Goal: Manage account settings

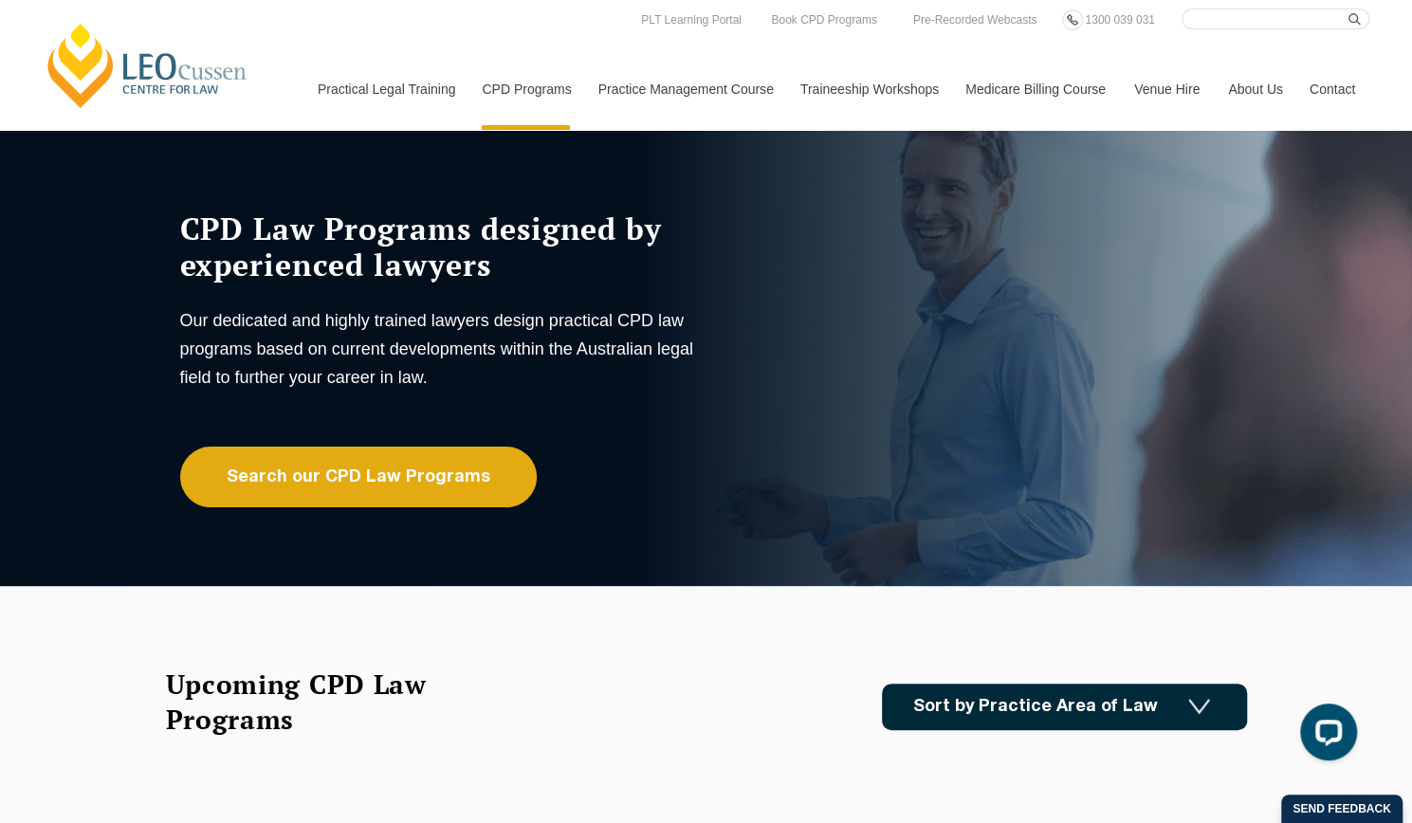
click at [1351, 83] on link "Contact" at bounding box center [1333, 89] width 74 height 82
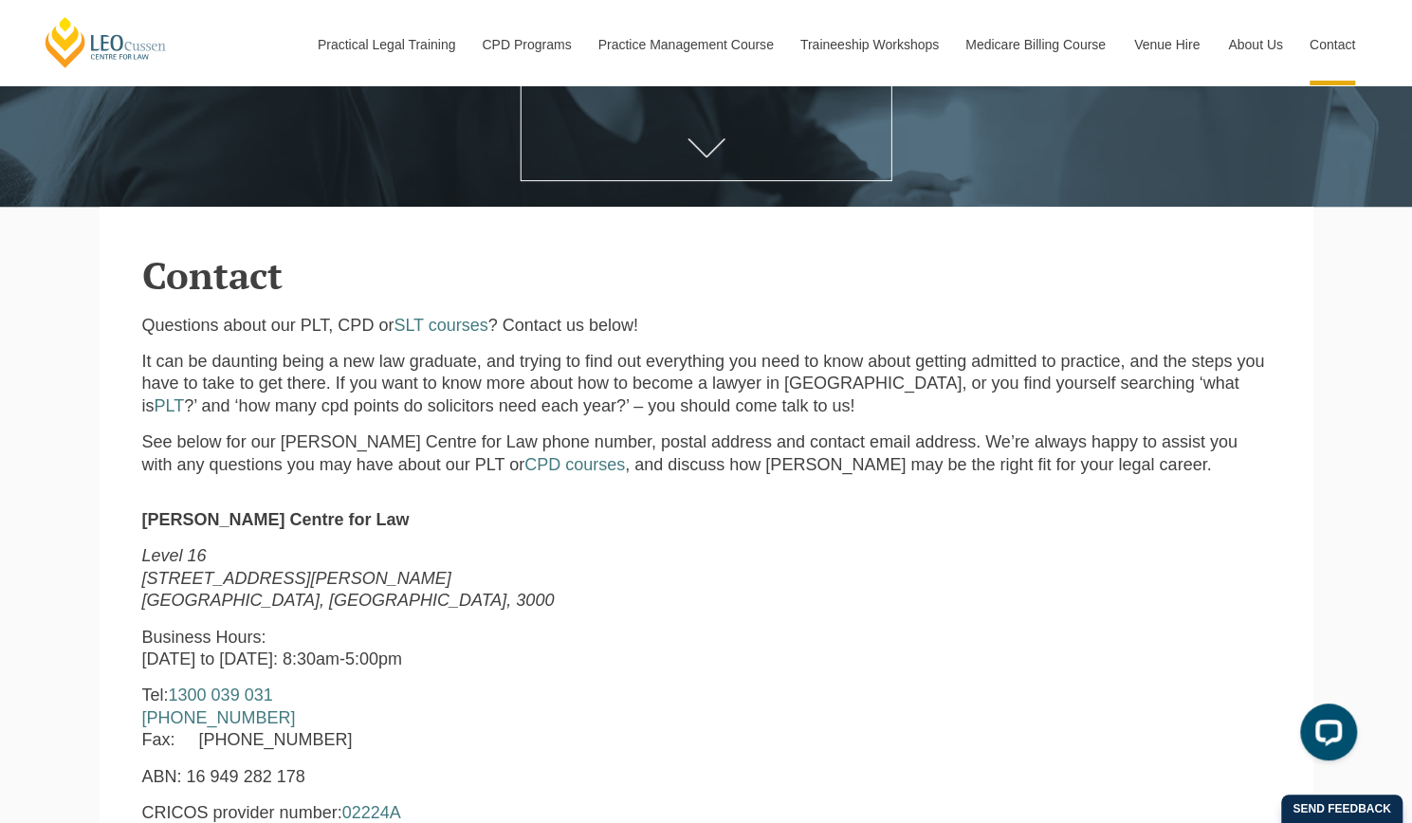
scroll to position [385, 0]
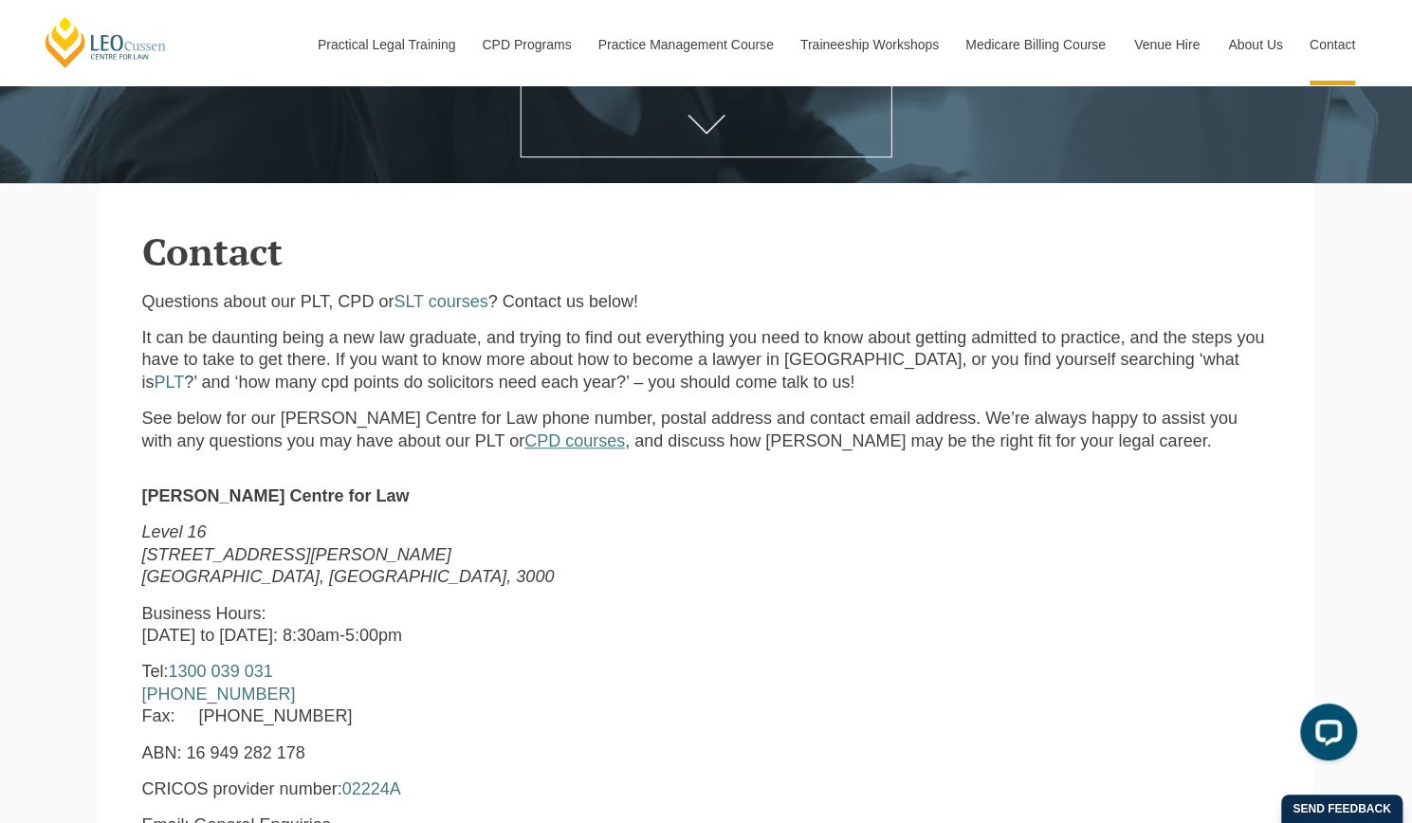
click at [525, 440] on link "CPD courses" at bounding box center [575, 441] width 101 height 19
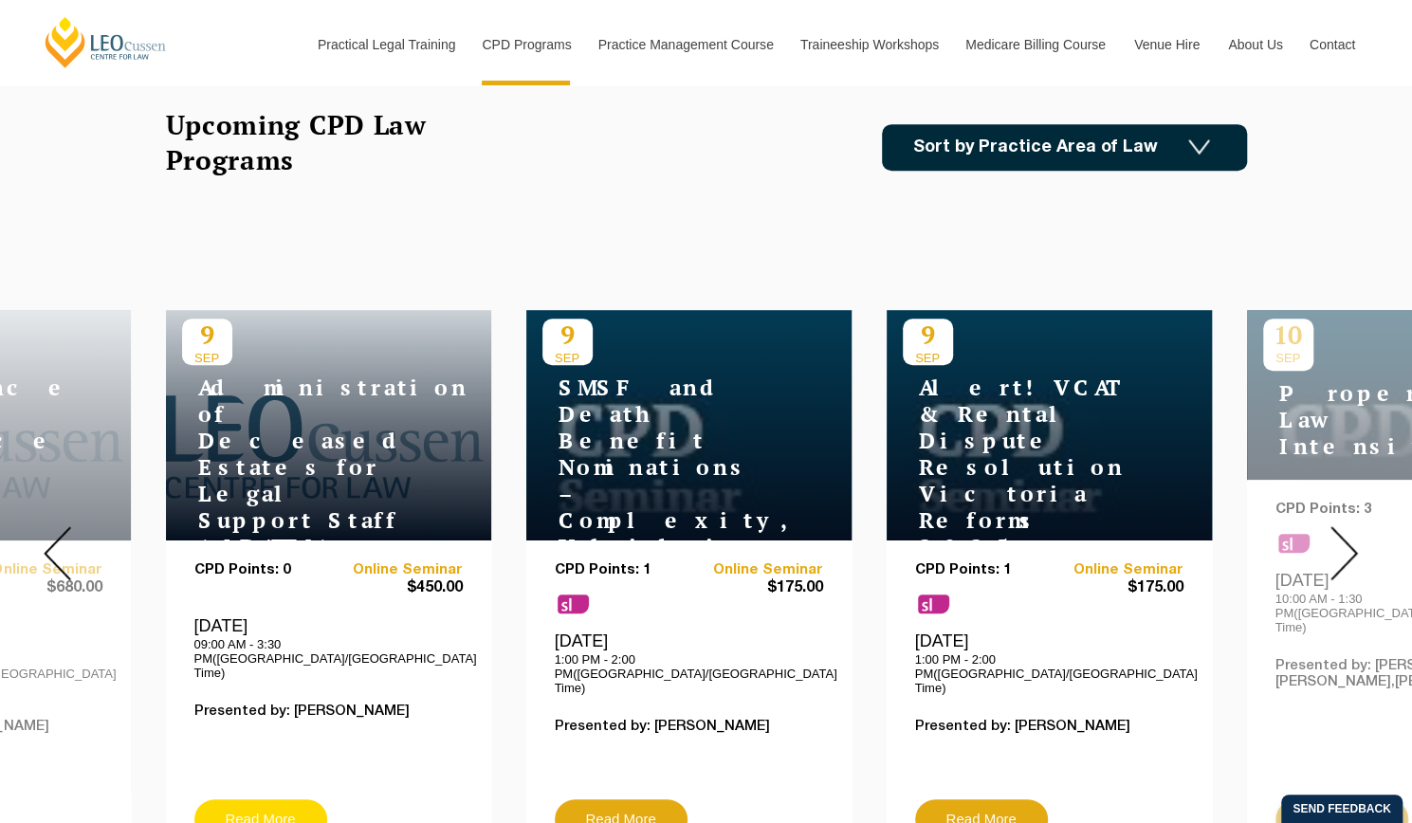
click at [257, 800] on link "Read More" at bounding box center [260, 820] width 133 height 40
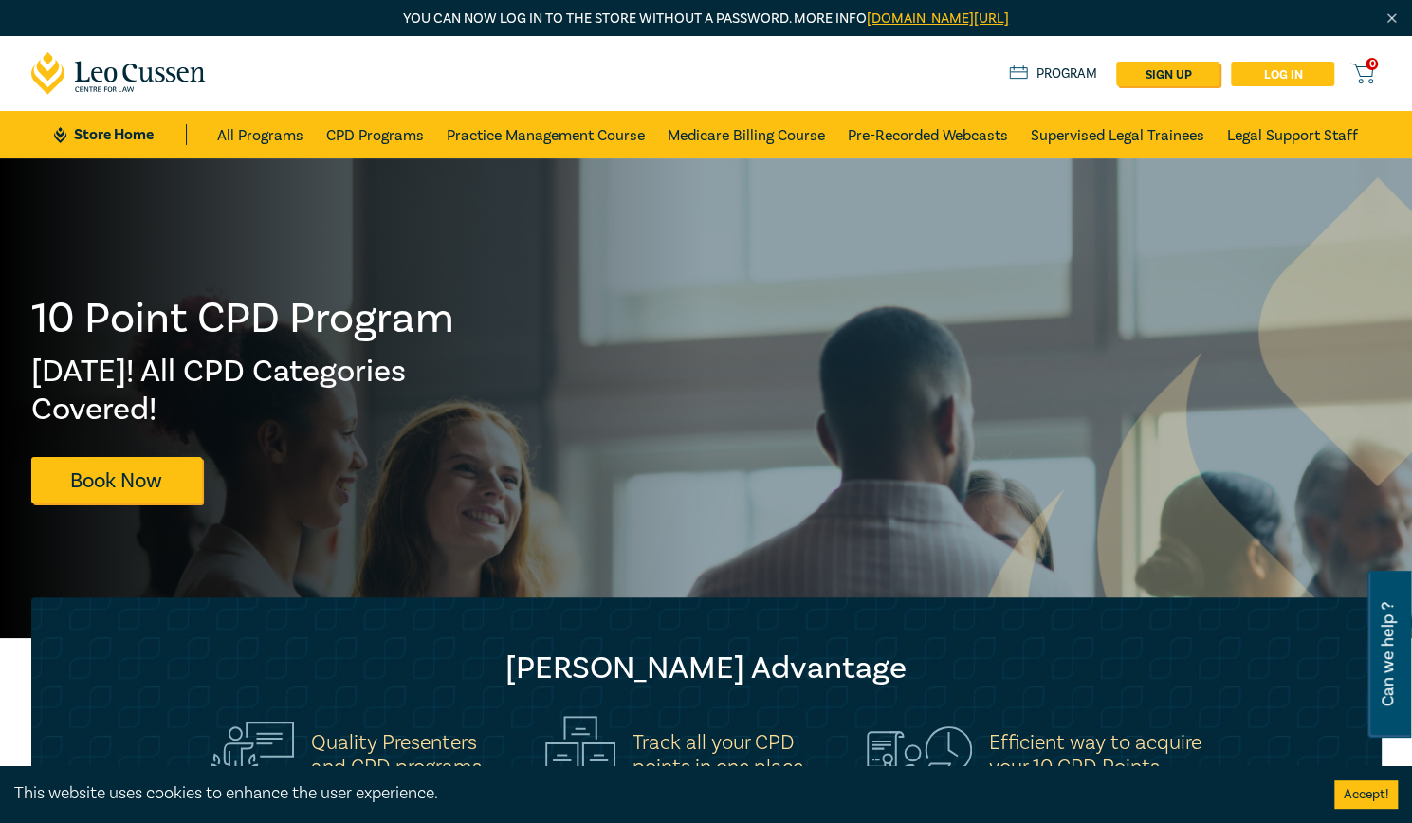
click at [1265, 74] on link "Log in" at bounding box center [1282, 74] width 103 height 25
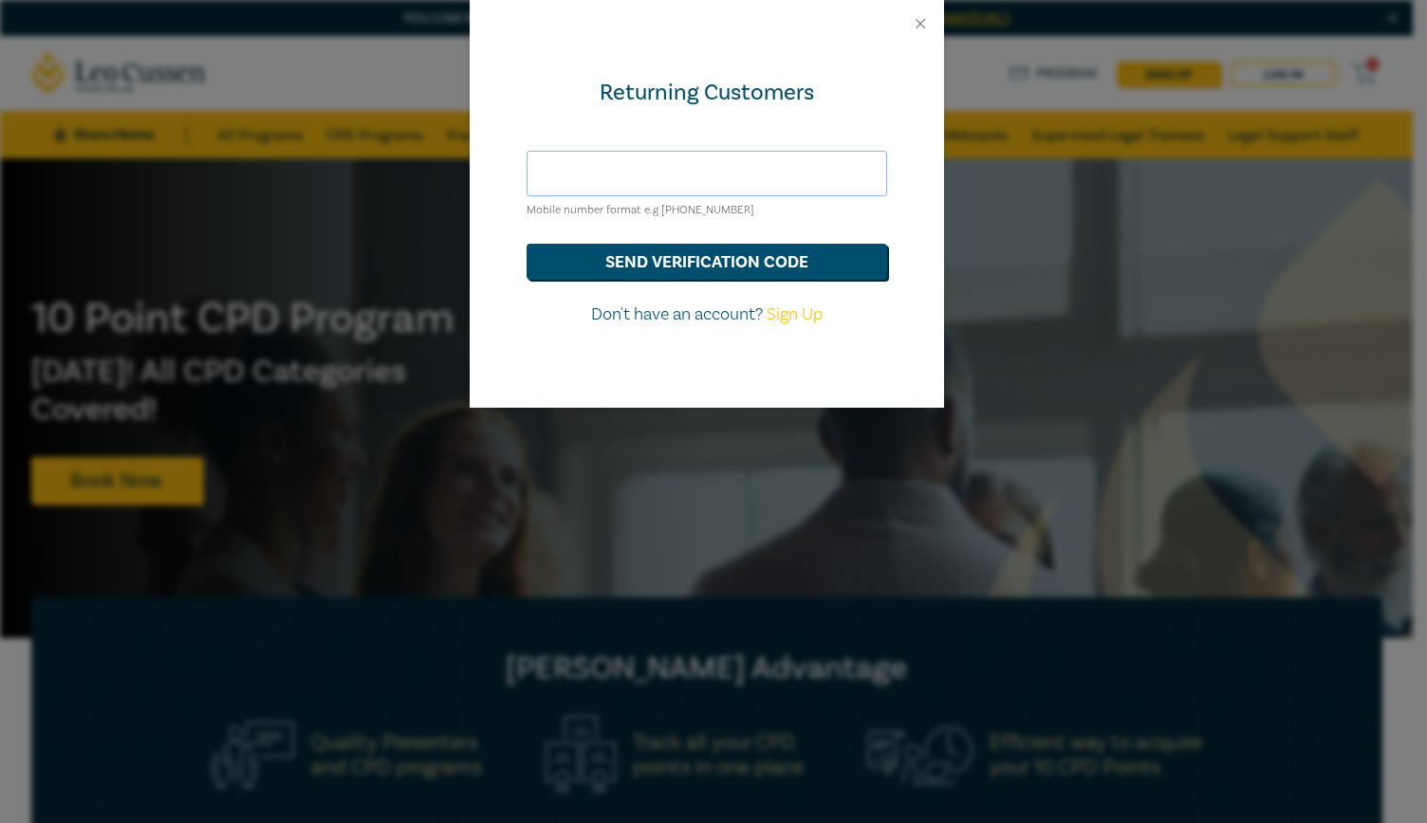
click at [805, 162] on input "text" at bounding box center [706, 174] width 360 height 46
click at [685, 257] on button "send verification code" at bounding box center [706, 262] width 360 height 36
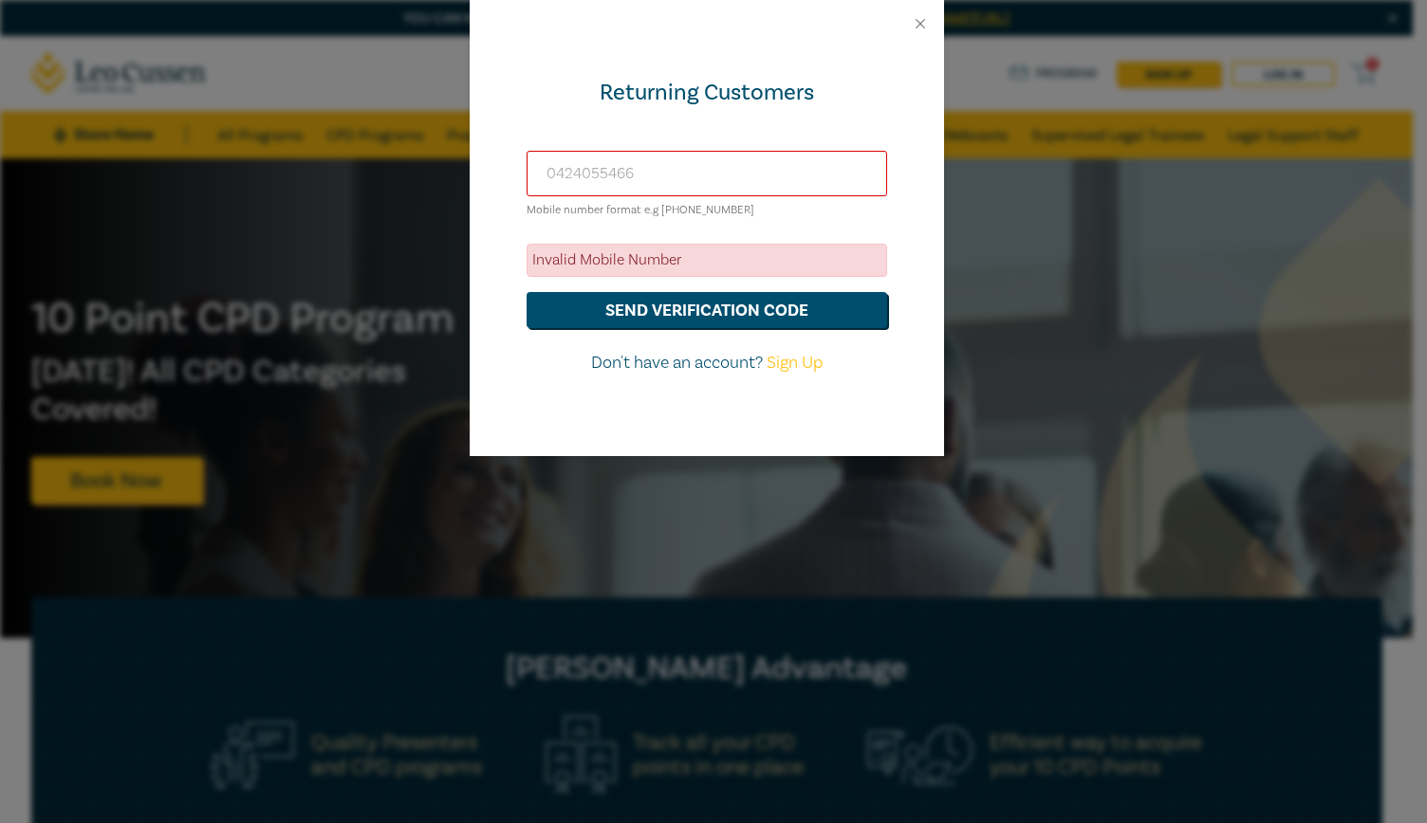
click at [556, 185] on input "0424055466" at bounding box center [706, 174] width 360 height 46
click at [595, 185] on input "0424055466" at bounding box center [706, 174] width 360 height 46
click at [554, 174] on input "0424055466" at bounding box center [706, 174] width 360 height 46
type input "0424055466"
click at [620, 232] on form "0424055466 Mobile number format e.g +61 000000000 Invalid Mobile Number send ve…" at bounding box center [706, 263] width 360 height 225
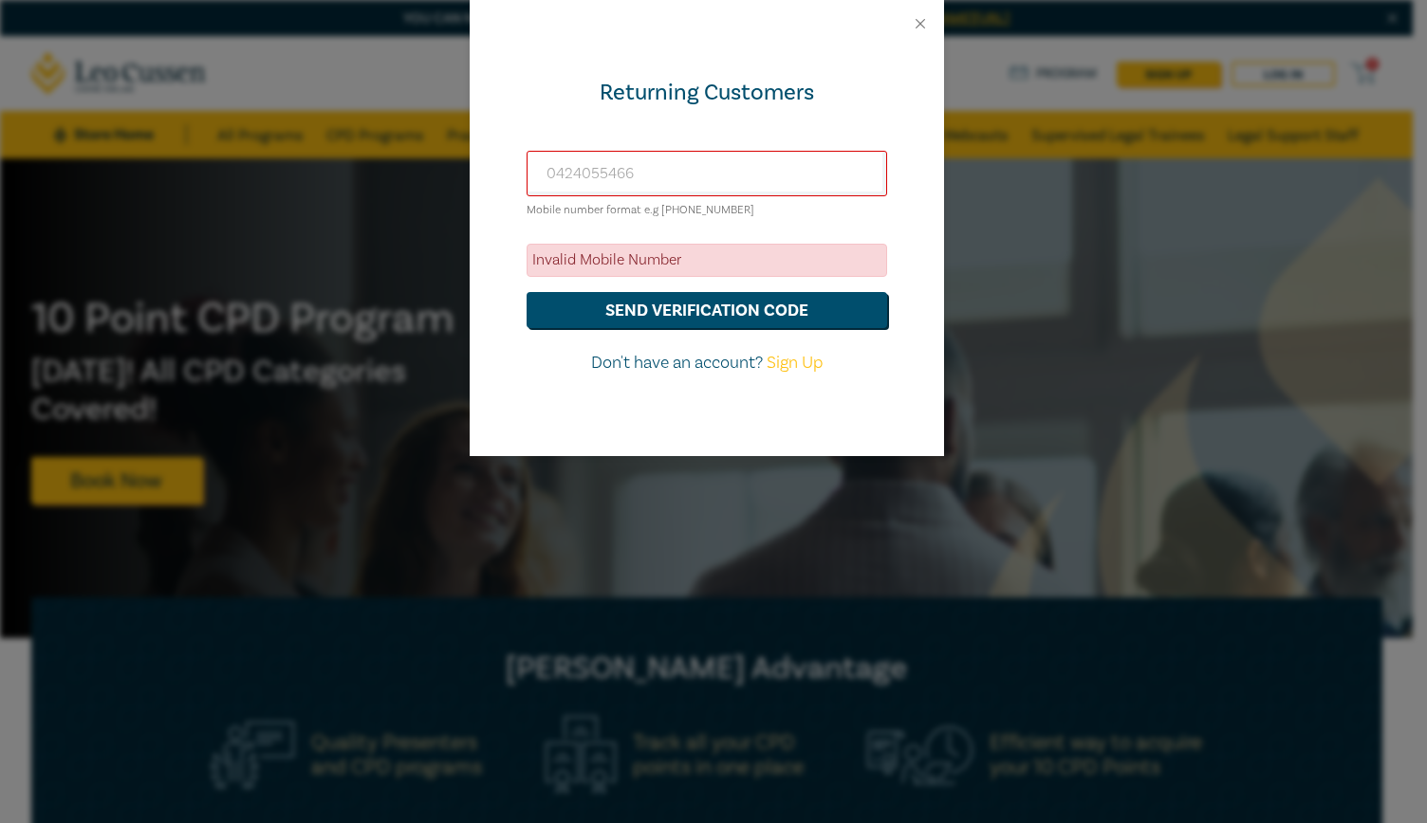
click at [791, 375] on div "Returning Customers 0424055466 Mobile number format e.g +61 000000000 Invalid M…" at bounding box center [707, 251] width 474 height 409
click at [921, 24] on button "Close" at bounding box center [920, 23] width 17 height 17
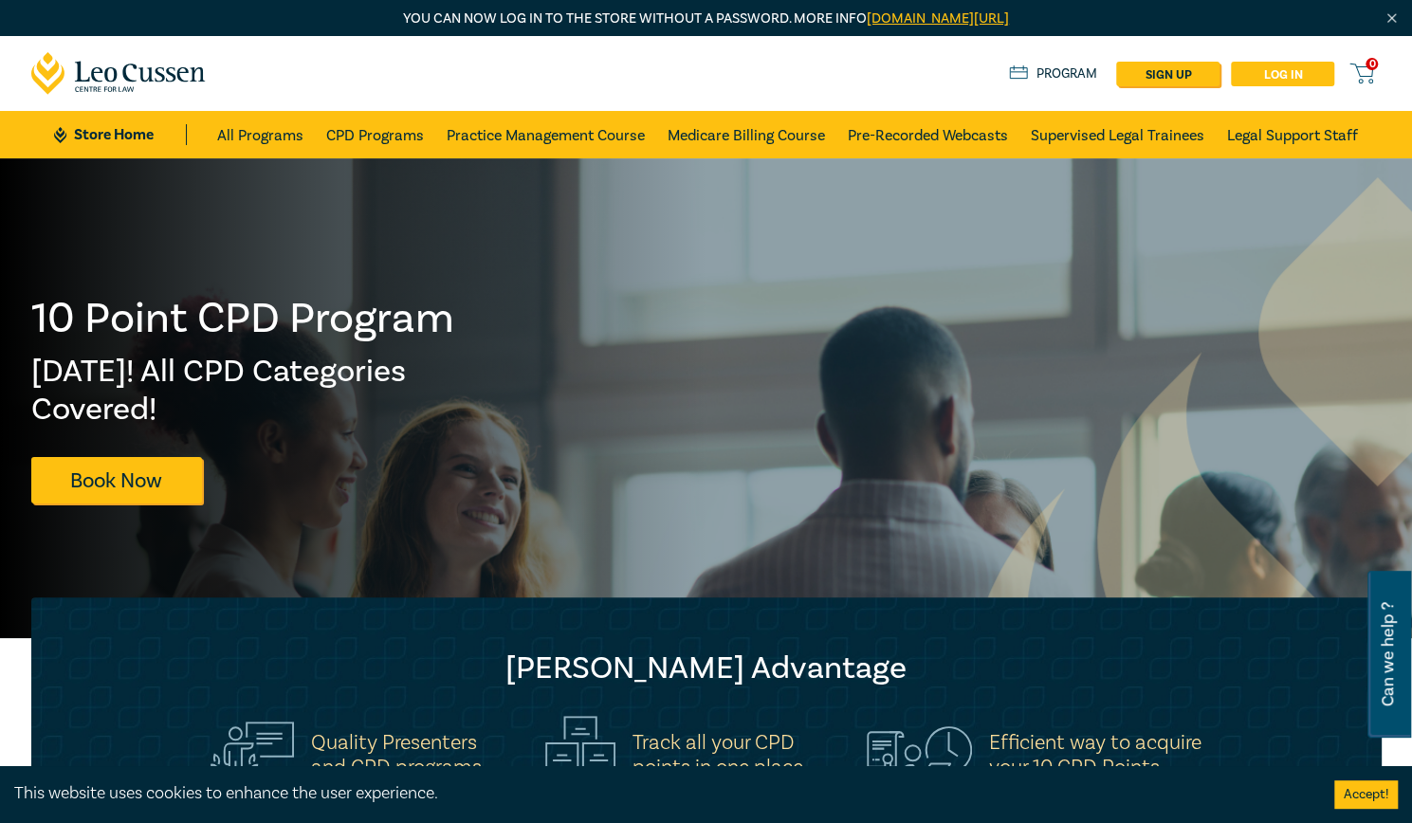
click at [1282, 65] on link "Log in" at bounding box center [1282, 74] width 103 height 25
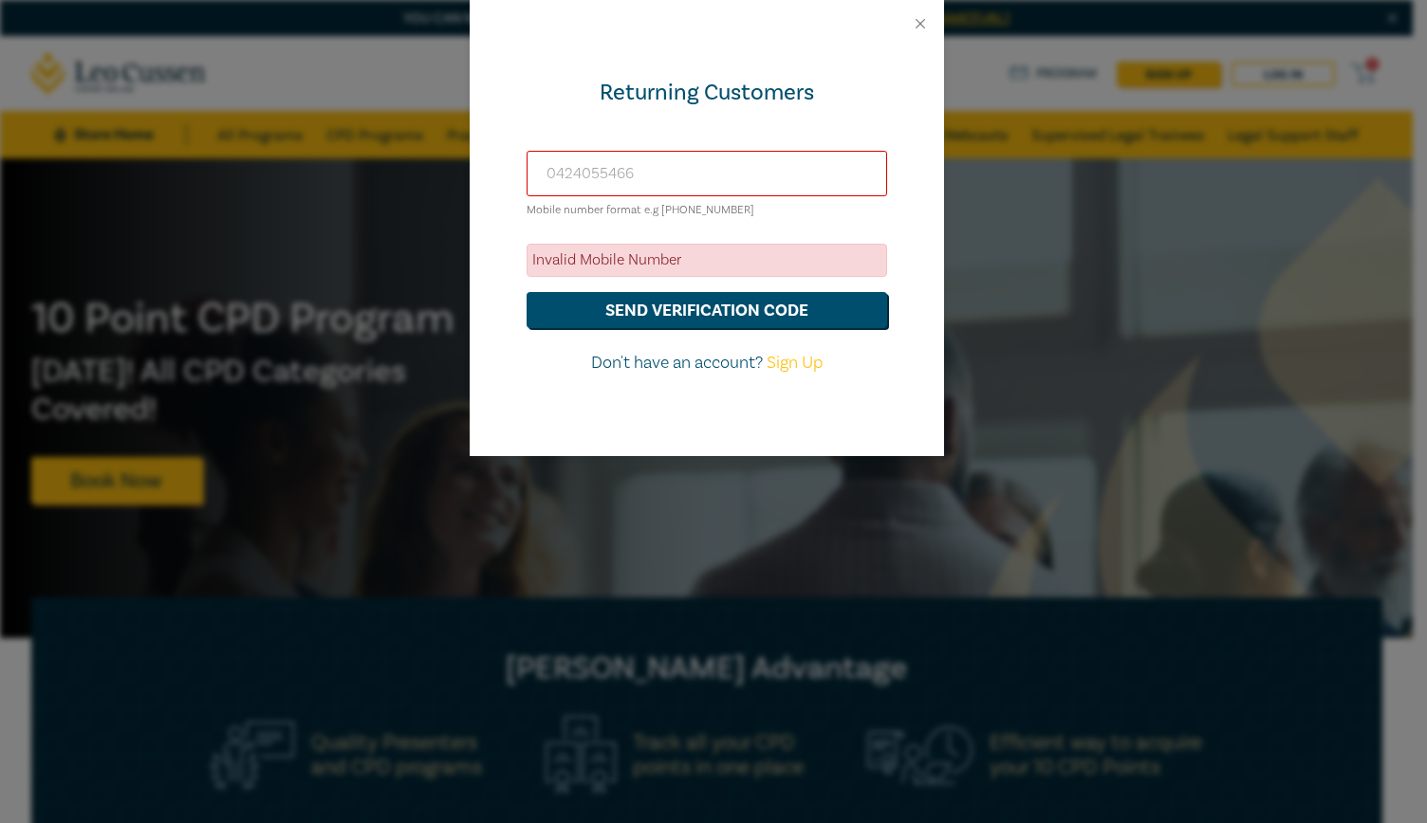
click at [701, 177] on input "0424055466" at bounding box center [706, 174] width 360 height 46
click at [704, 182] on input "0424055466" at bounding box center [706, 174] width 360 height 46
click at [735, 241] on form "0424055466 Mobile number format e.g +61 000000000 Invalid Mobile Number send ve…" at bounding box center [706, 263] width 360 height 225
click at [690, 170] on input "0424055466" at bounding box center [706, 174] width 360 height 46
drag, startPoint x: 677, startPoint y: 177, endPoint x: 412, endPoint y: 193, distance: 266.0
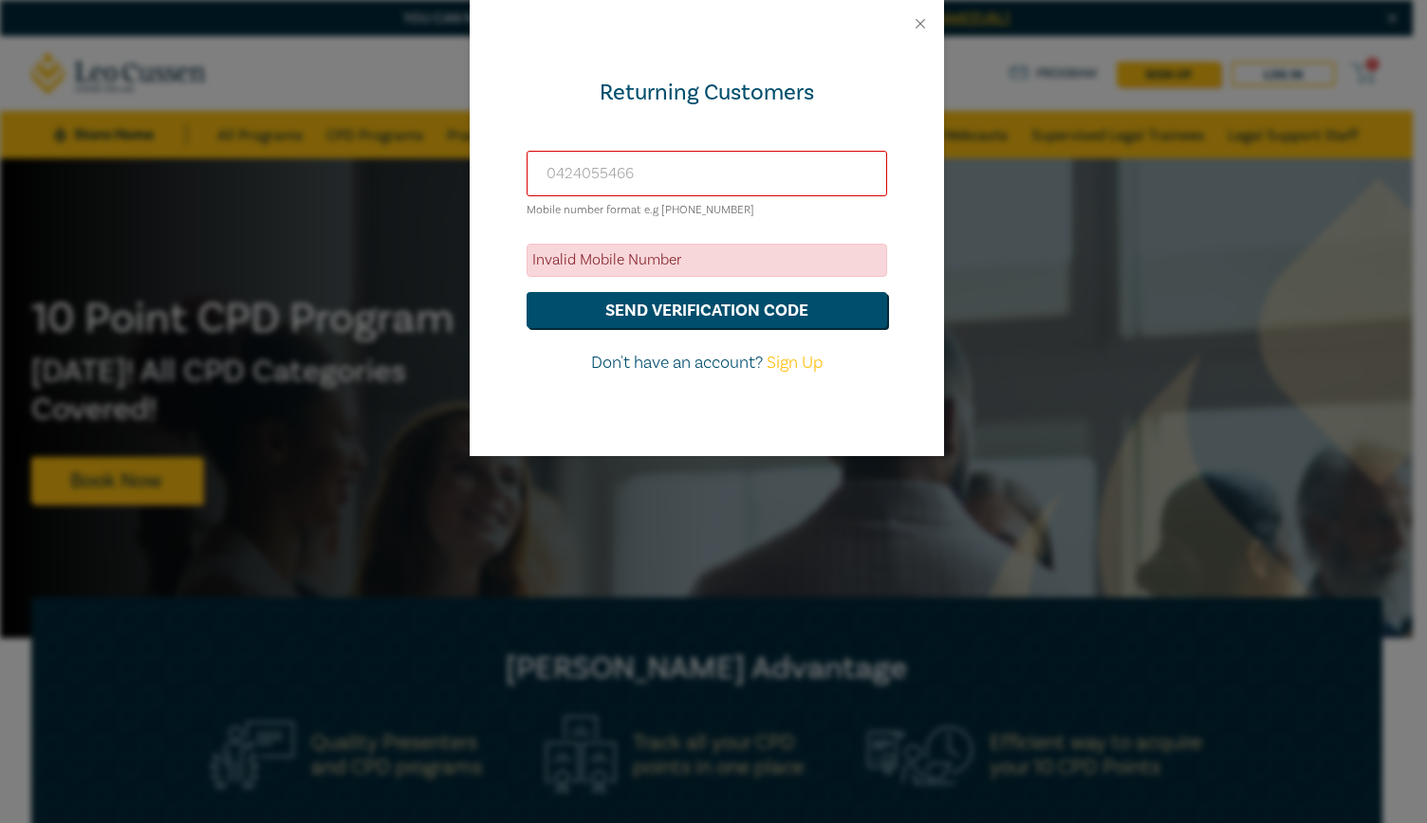
click at [412, 193] on div "Returning Customers 0424055466 Mobile number format e.g +61 000000000 Invalid M…" at bounding box center [713, 411] width 1427 height 823
type input "0424055466"
click at [620, 314] on button "send verification code" at bounding box center [706, 310] width 360 height 36
click at [926, 23] on button "Close" at bounding box center [920, 23] width 17 height 17
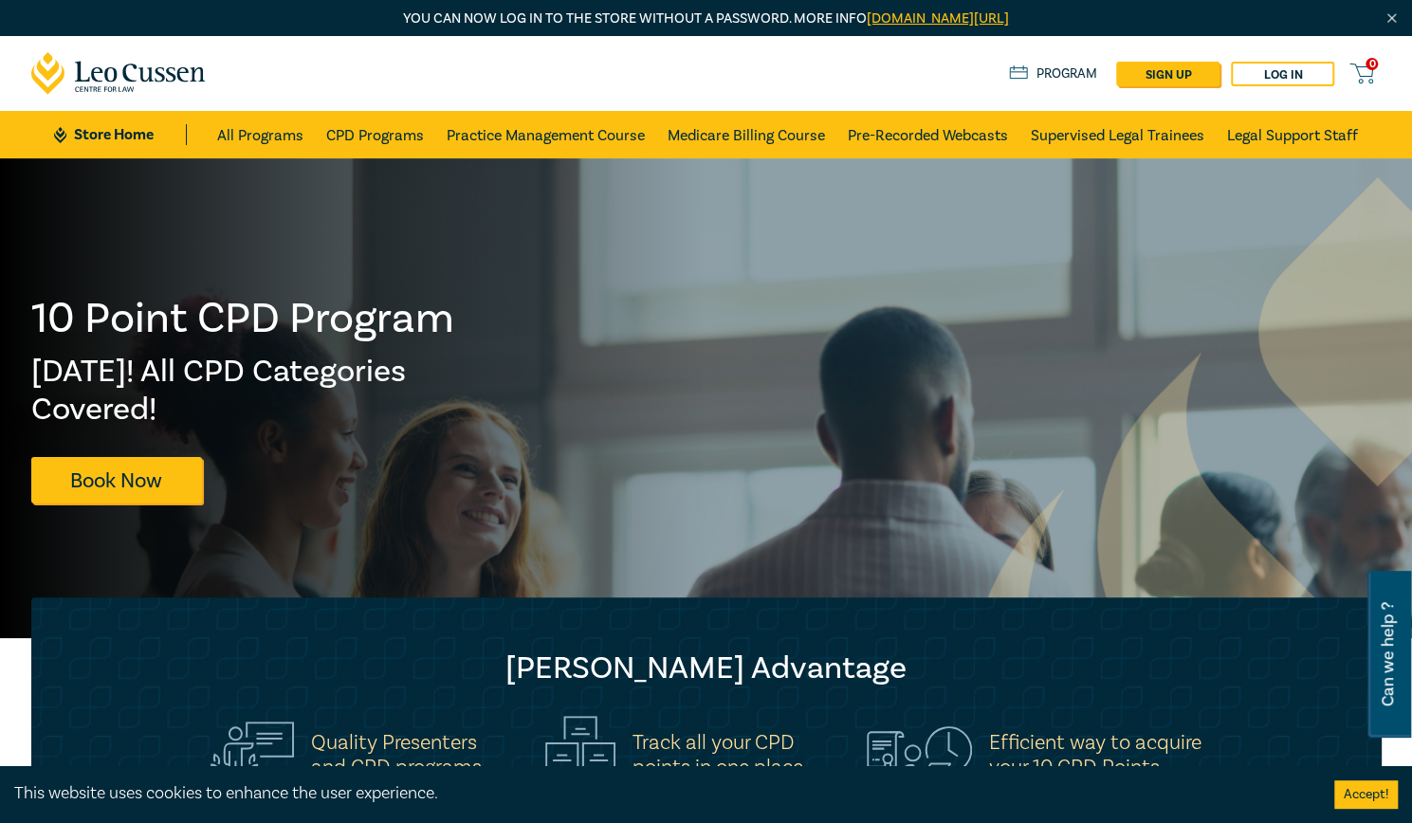
click at [1364, 69] on icon at bounding box center [1362, 74] width 24 height 24
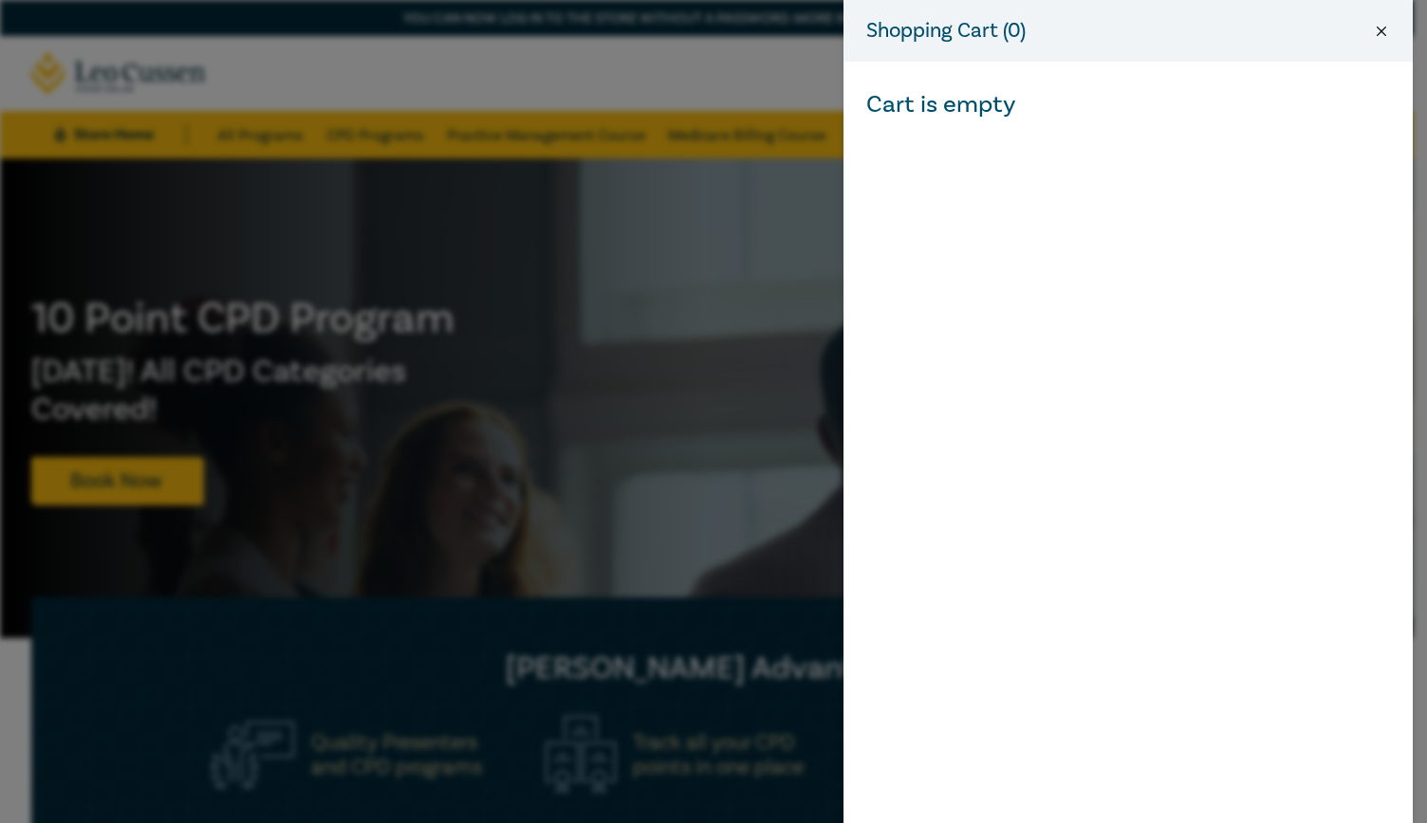
click at [1381, 26] on button "Close" at bounding box center [1380, 31] width 17 height 17
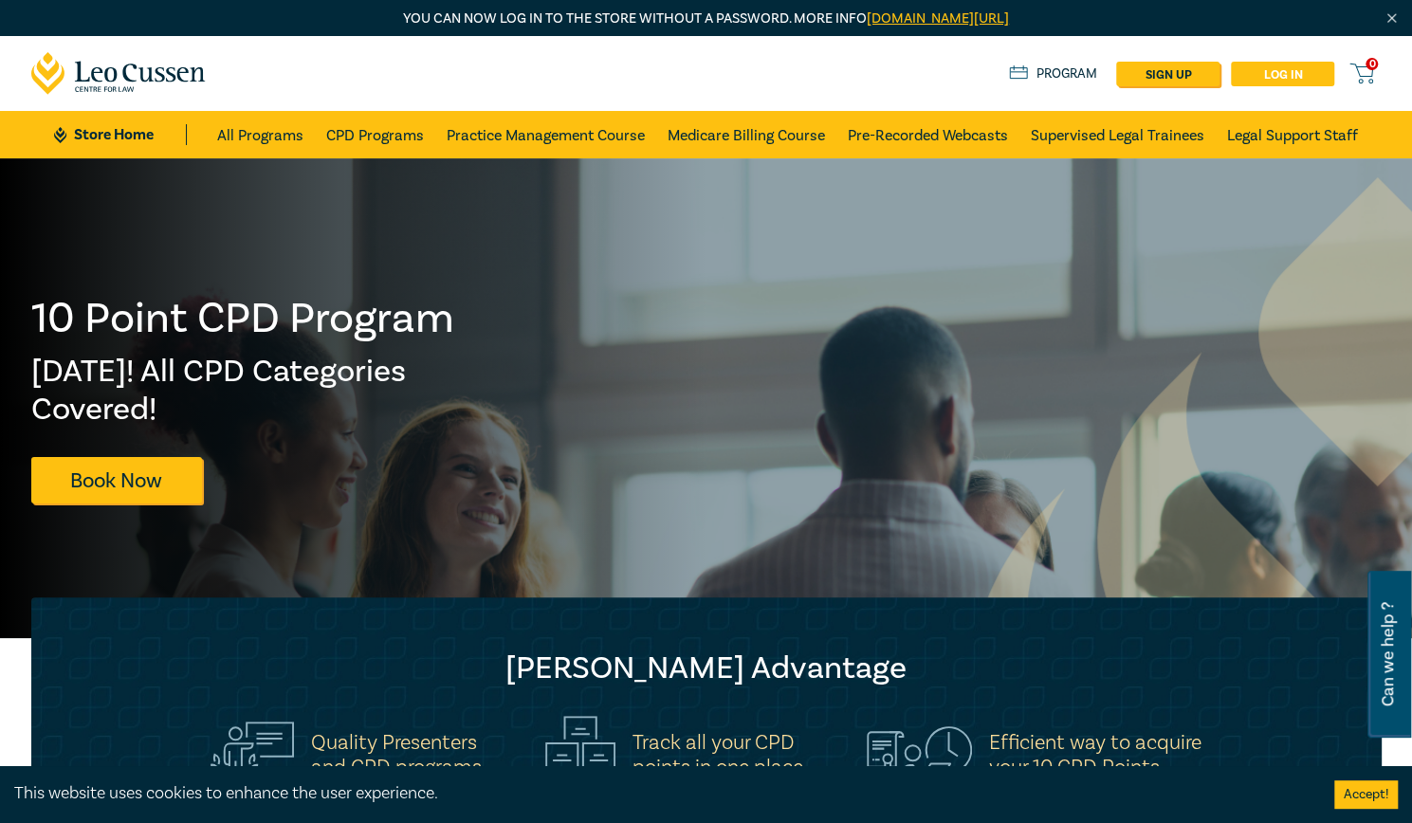
click at [1272, 70] on link "Log in" at bounding box center [1282, 74] width 103 height 25
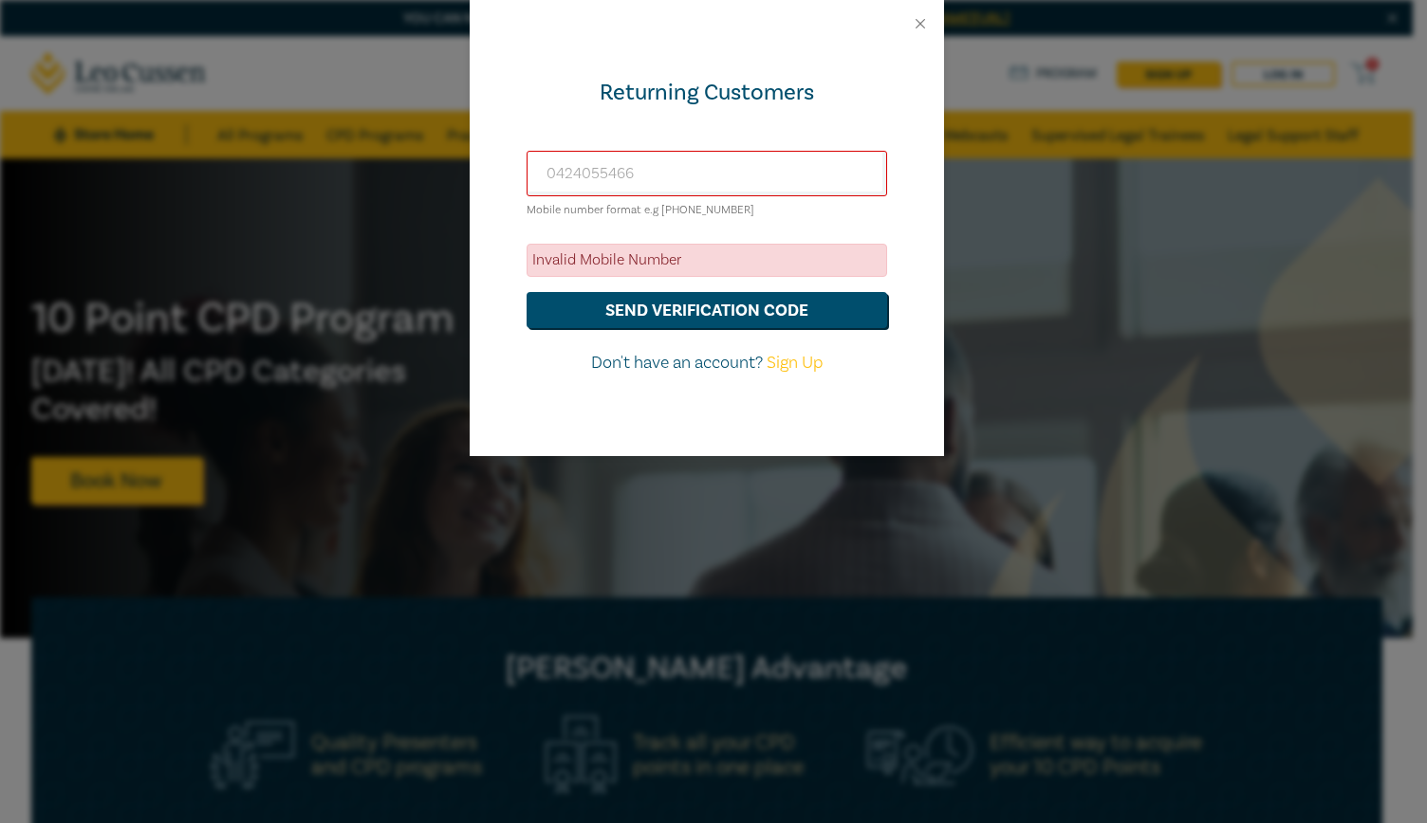
click at [687, 351] on p "Don't have an account? Sign Up" at bounding box center [706, 363] width 360 height 25
click at [926, 28] on button "Close" at bounding box center [920, 23] width 17 height 17
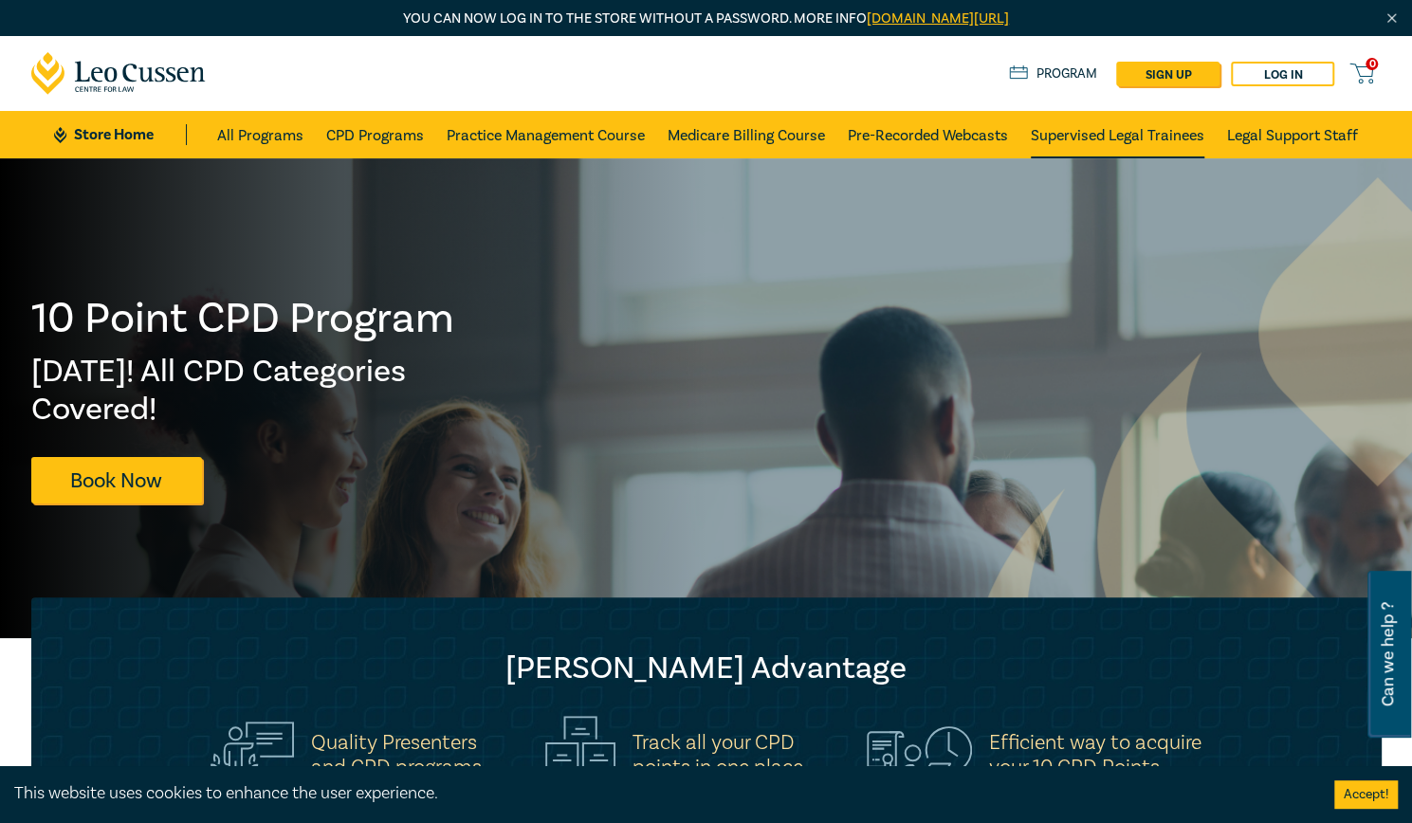
click at [1134, 126] on link "Supervised Legal Trainees" at bounding box center [1118, 134] width 174 height 47
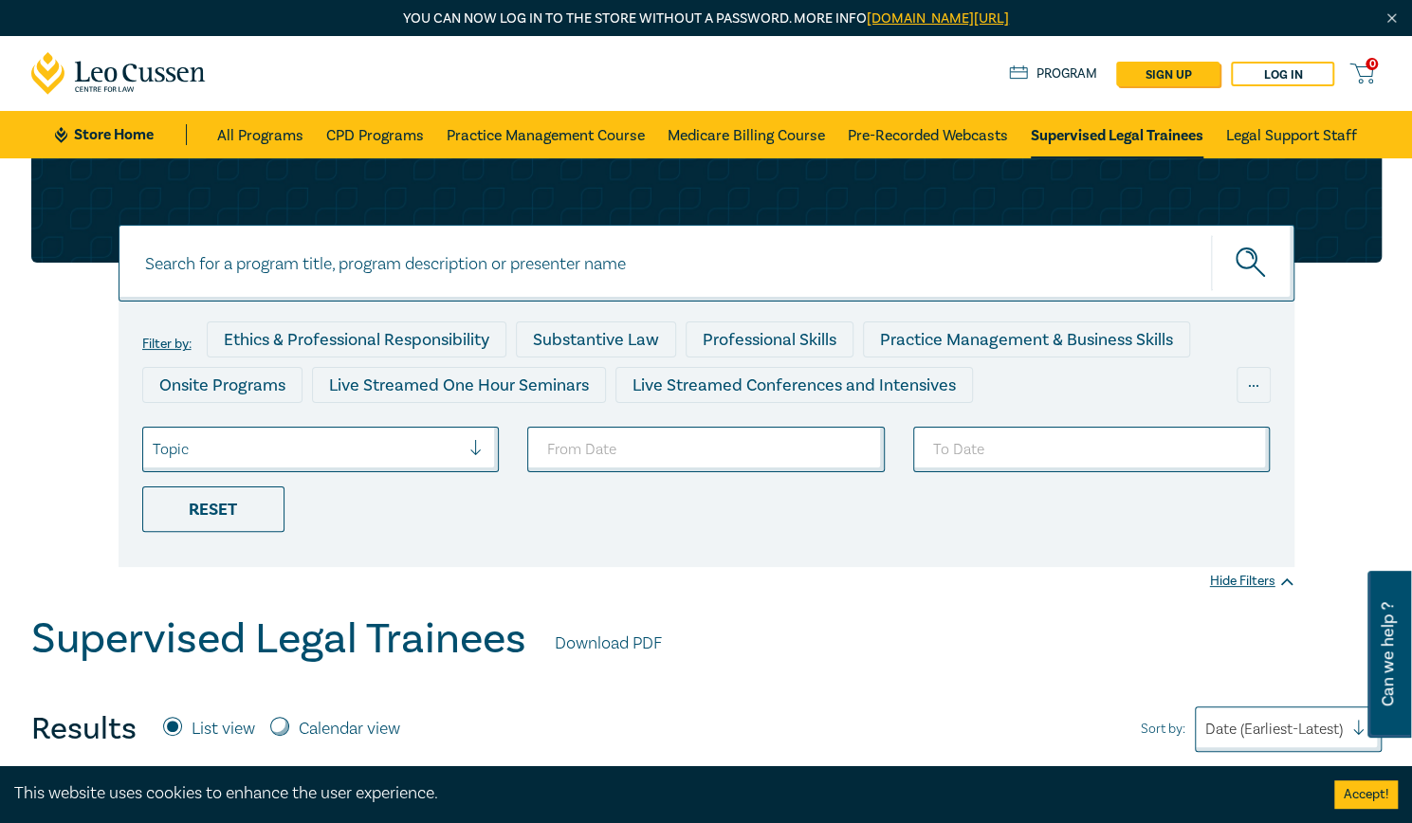
click at [776, 276] on input at bounding box center [707, 263] width 1176 height 77
click at [1266, 138] on link "Legal Support Staff" at bounding box center [1291, 134] width 131 height 47
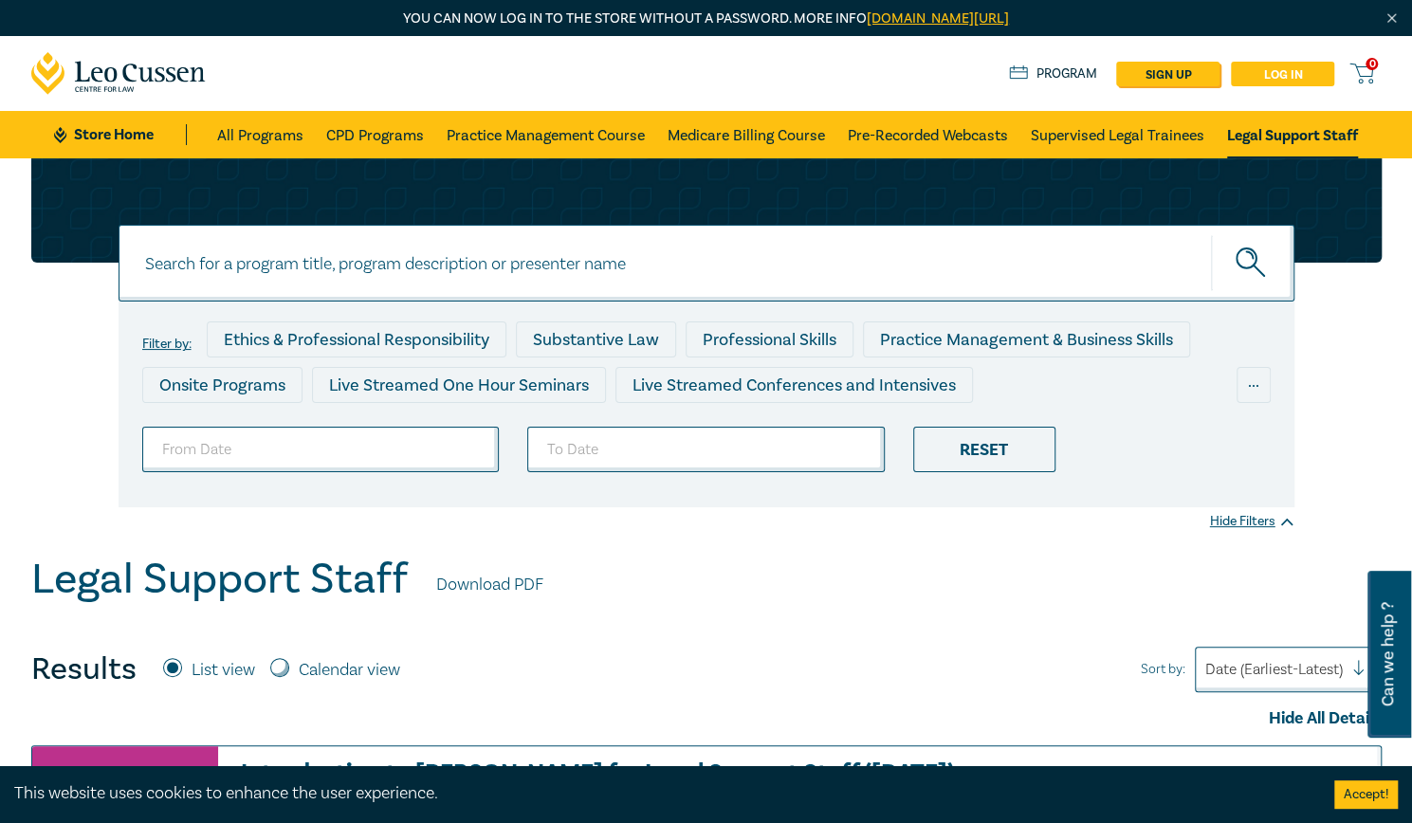
click at [1290, 73] on link "Log in" at bounding box center [1282, 74] width 103 height 25
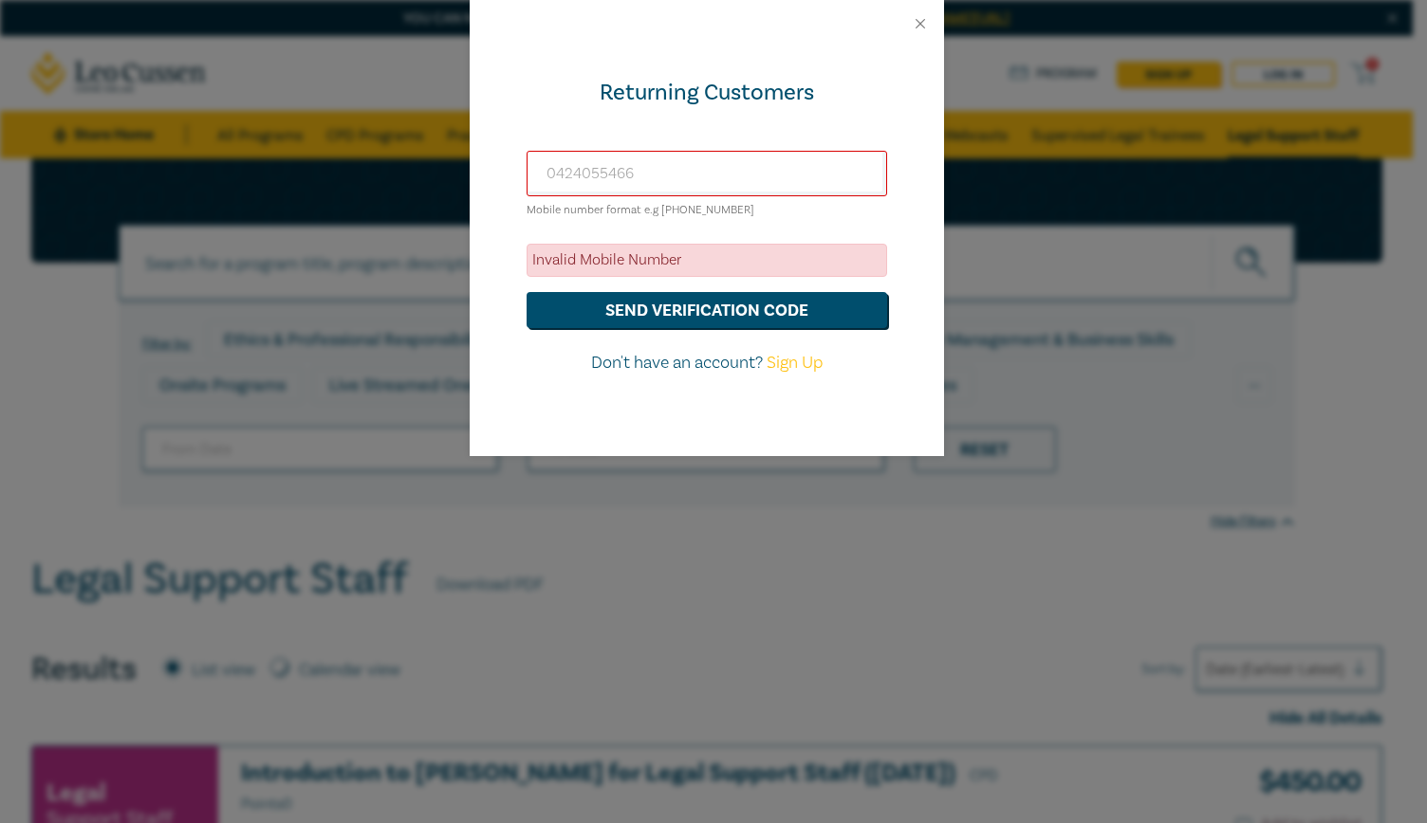
click at [702, 365] on p "Don't have an account? Sign Up" at bounding box center [706, 363] width 360 height 25
click at [762, 167] on input "0424055466" at bounding box center [706, 174] width 360 height 46
click at [920, 26] on button "Close" at bounding box center [920, 23] width 17 height 17
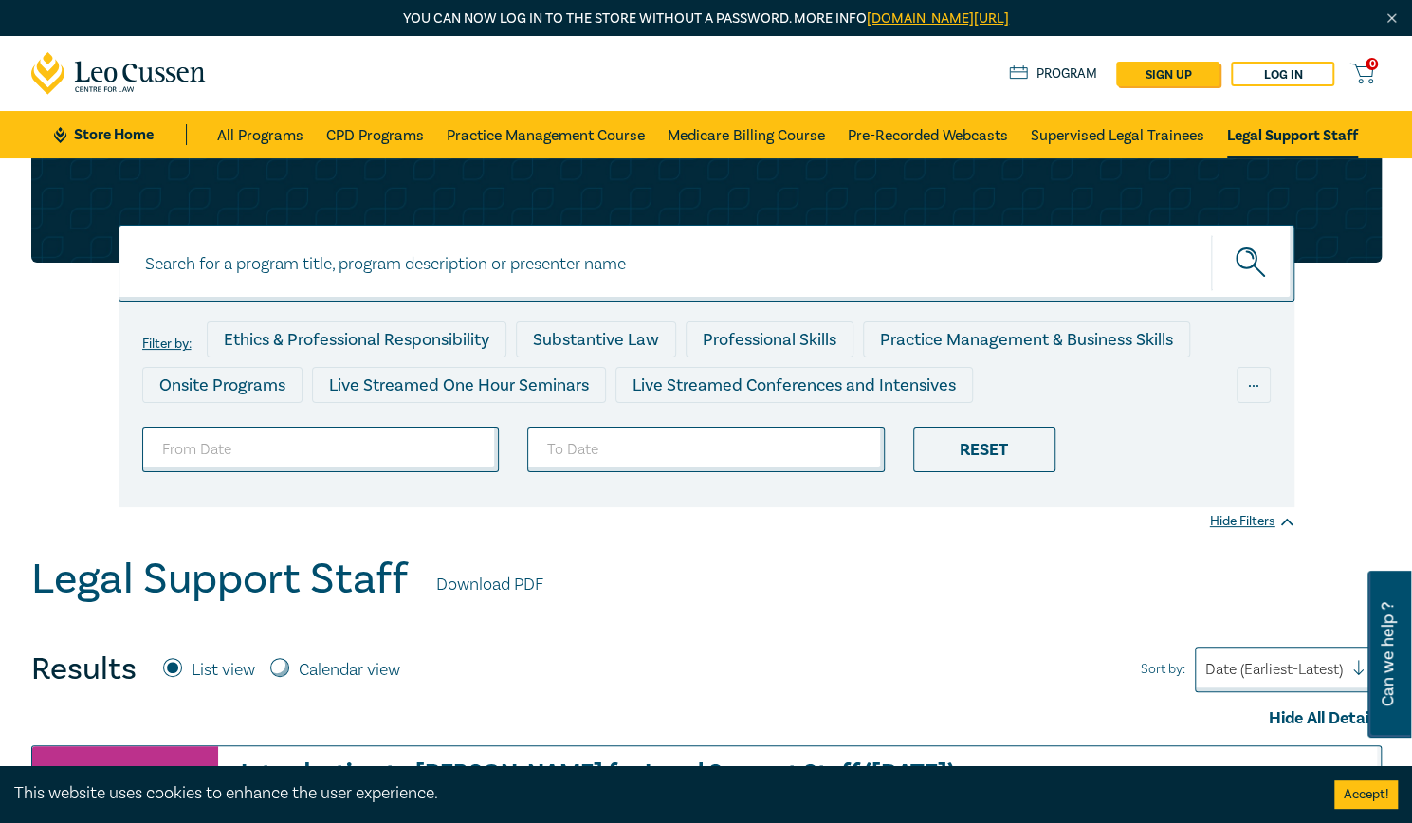
click at [1041, 74] on link "Program" at bounding box center [1053, 74] width 88 height 21
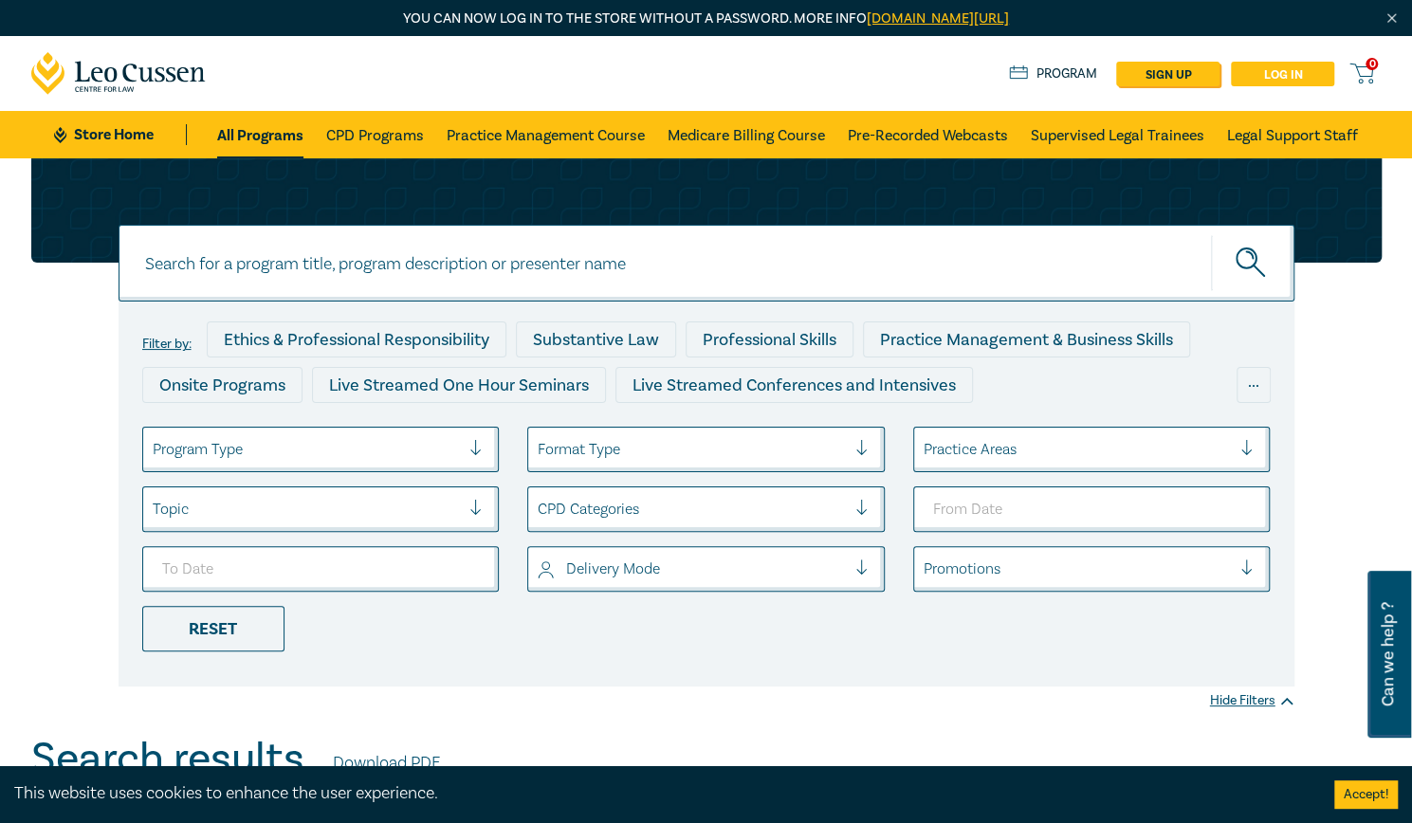
click at [1273, 71] on link "Log in" at bounding box center [1282, 74] width 103 height 25
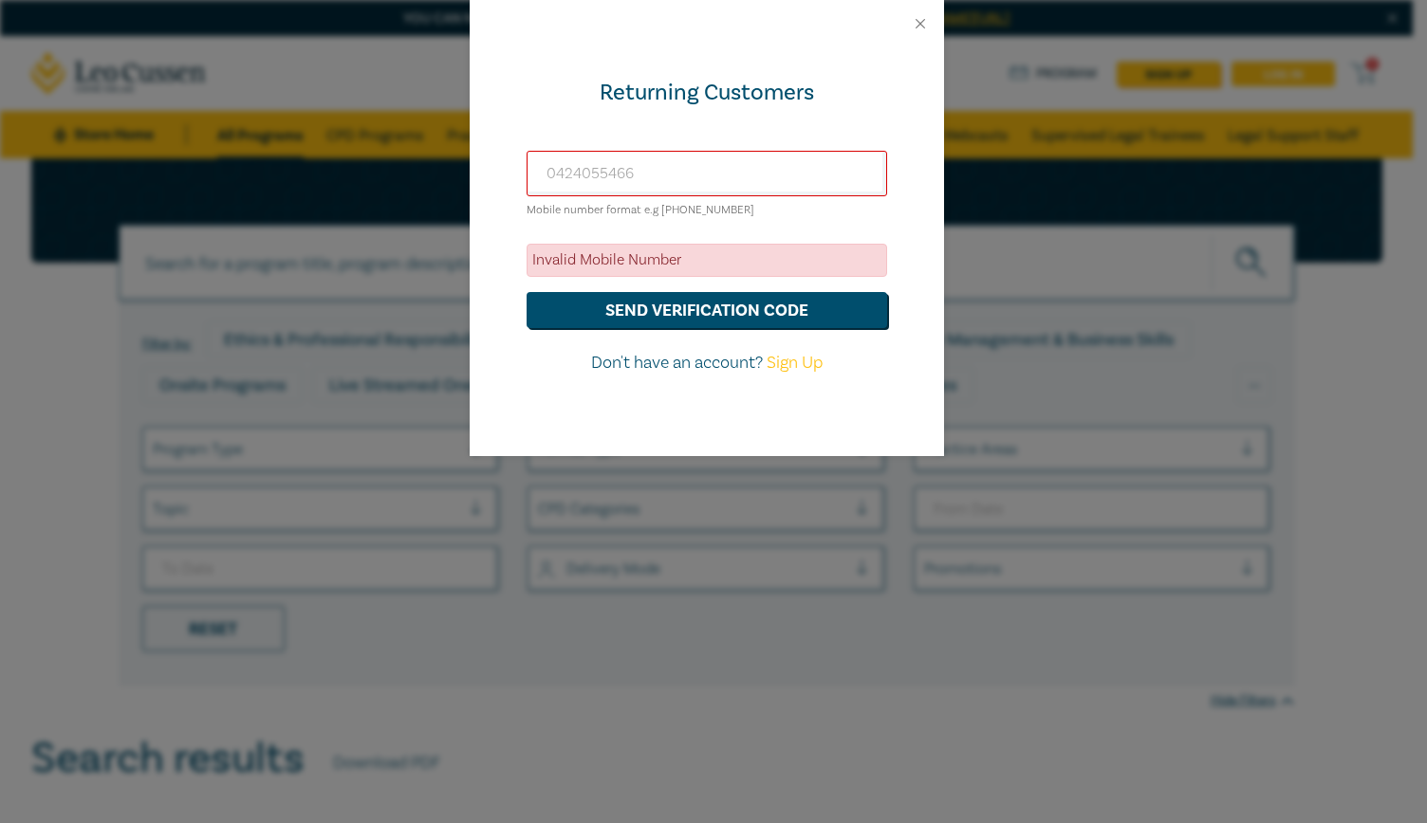
click at [1273, 71] on div "Returning Customers 0424055466 Mobile number format e.g +61 000000000 Invalid M…" at bounding box center [713, 411] width 1427 height 823
click at [921, 24] on button "Close" at bounding box center [920, 23] width 17 height 17
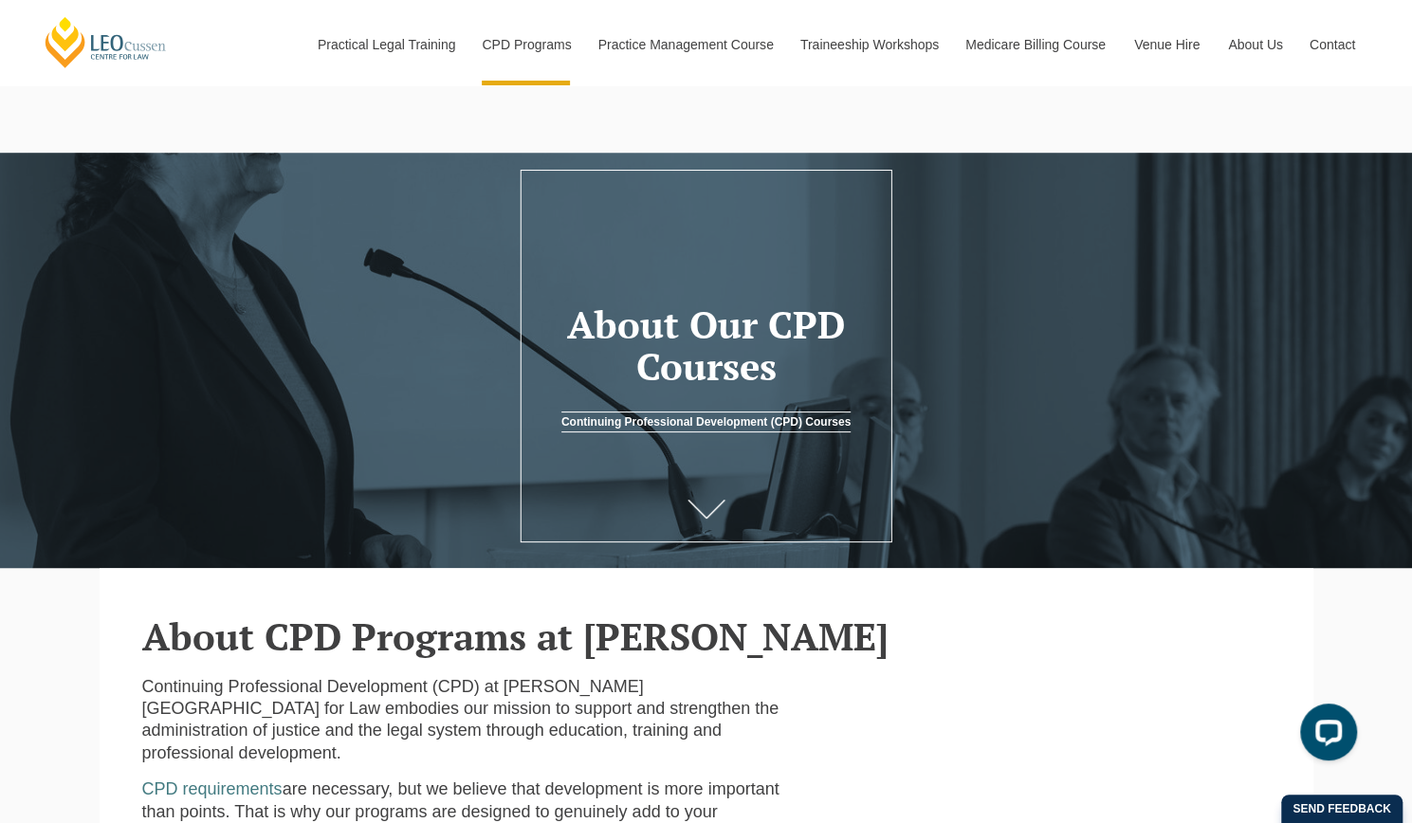
scroll to position [28, 0]
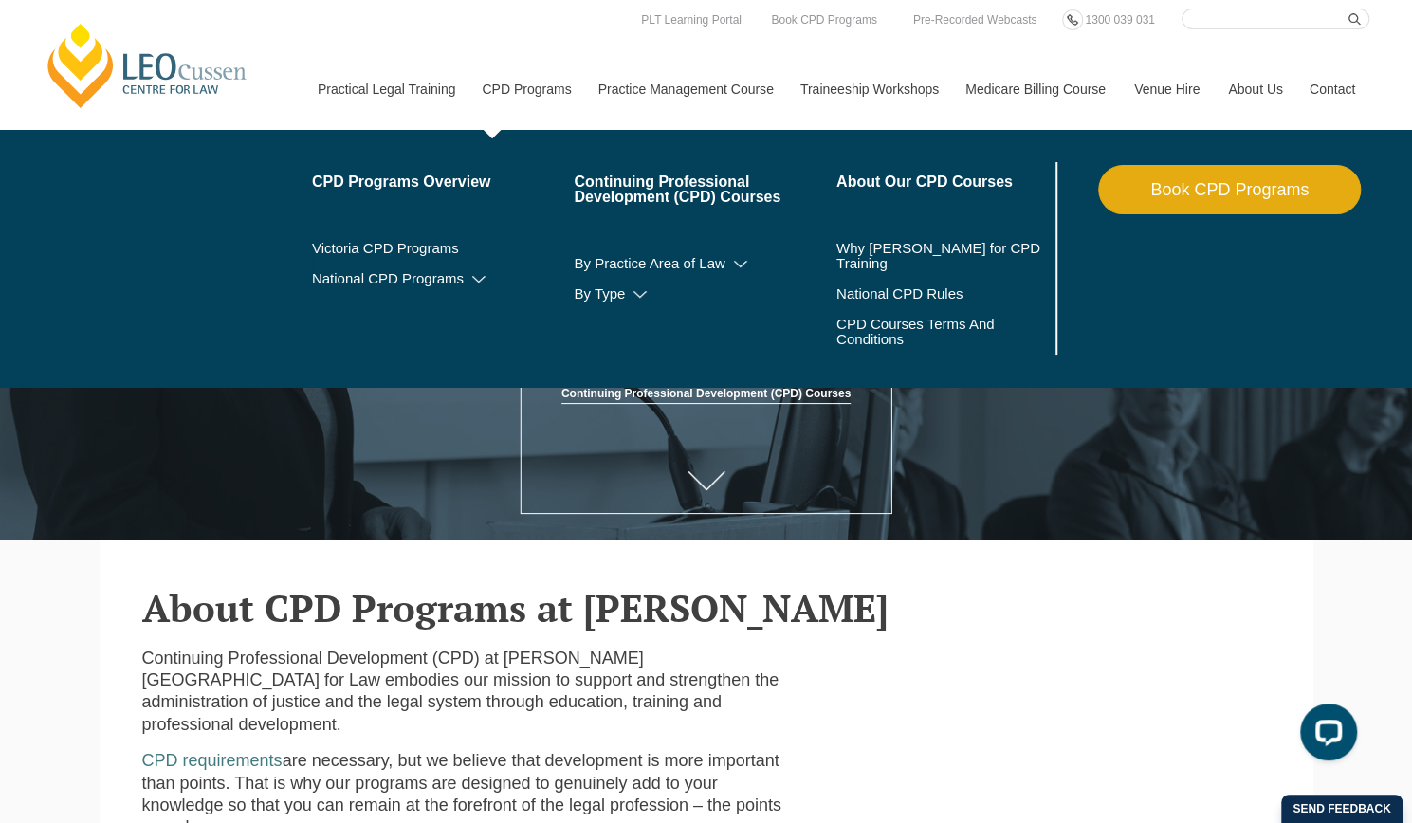
click at [1158, 197] on link "Book CPD Programs" at bounding box center [1229, 189] width 263 height 49
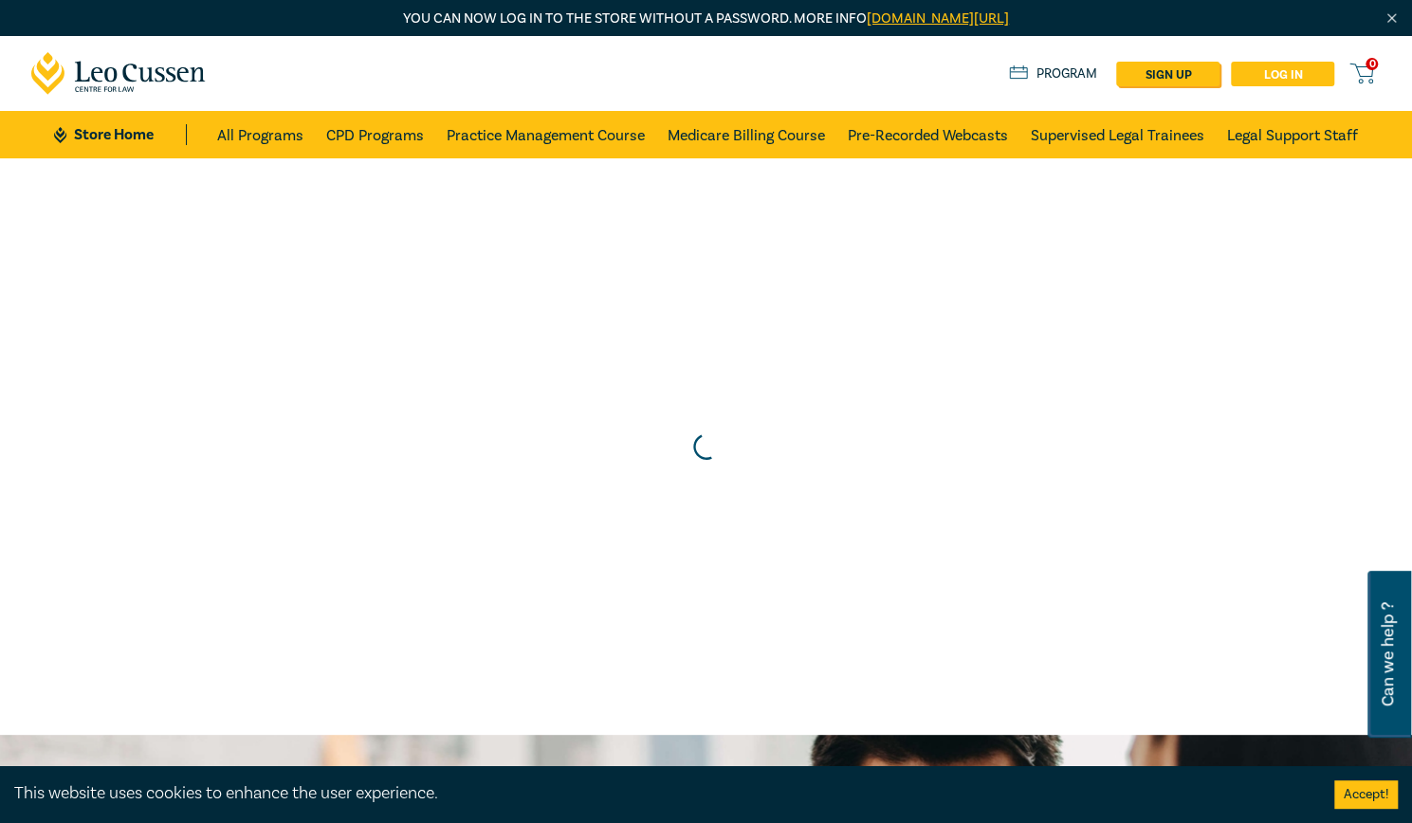
click at [1296, 78] on link "Log in" at bounding box center [1282, 74] width 103 height 25
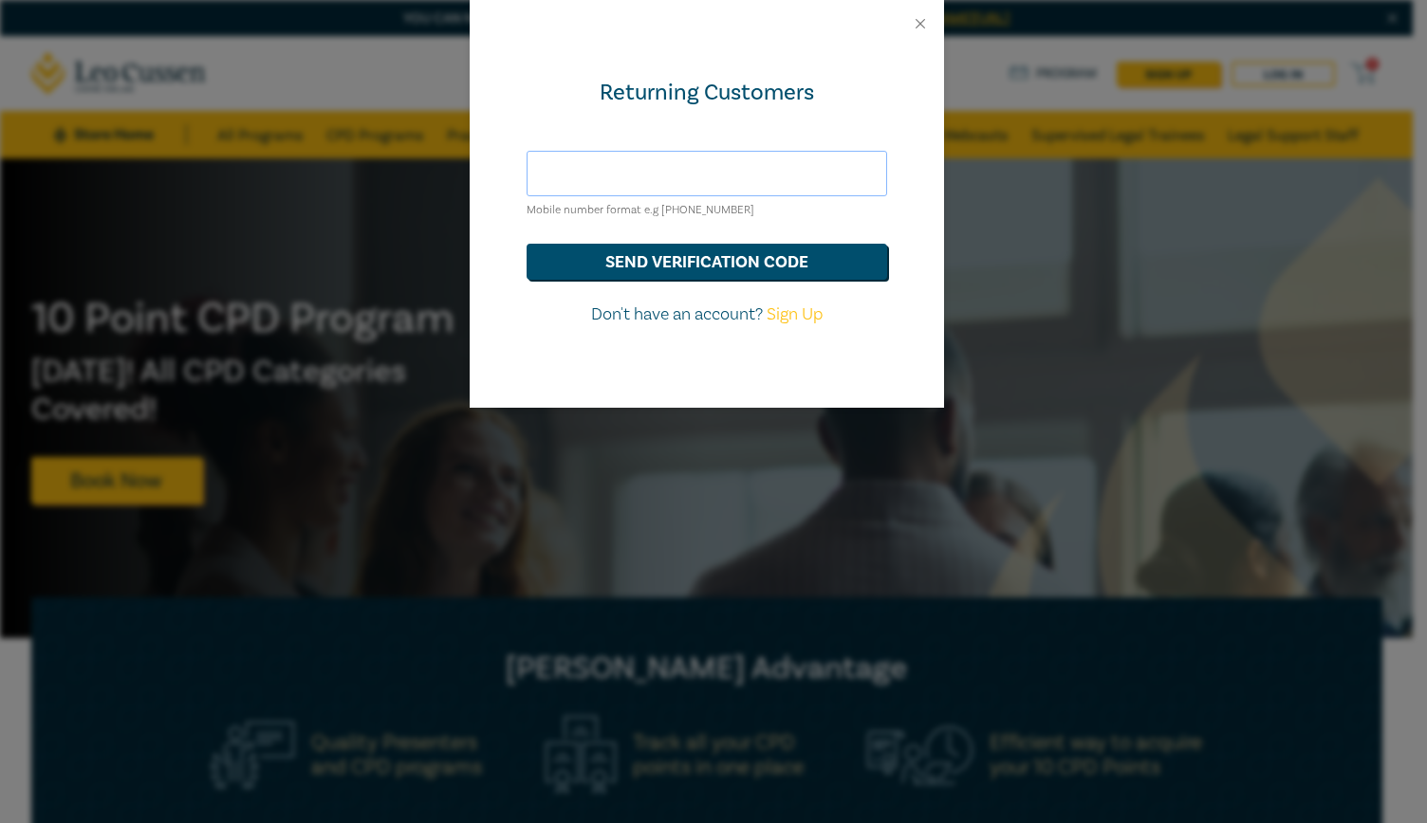
click at [621, 175] on input "text" at bounding box center [706, 174] width 360 height 46
click at [662, 271] on button "send verification code" at bounding box center [706, 262] width 360 height 36
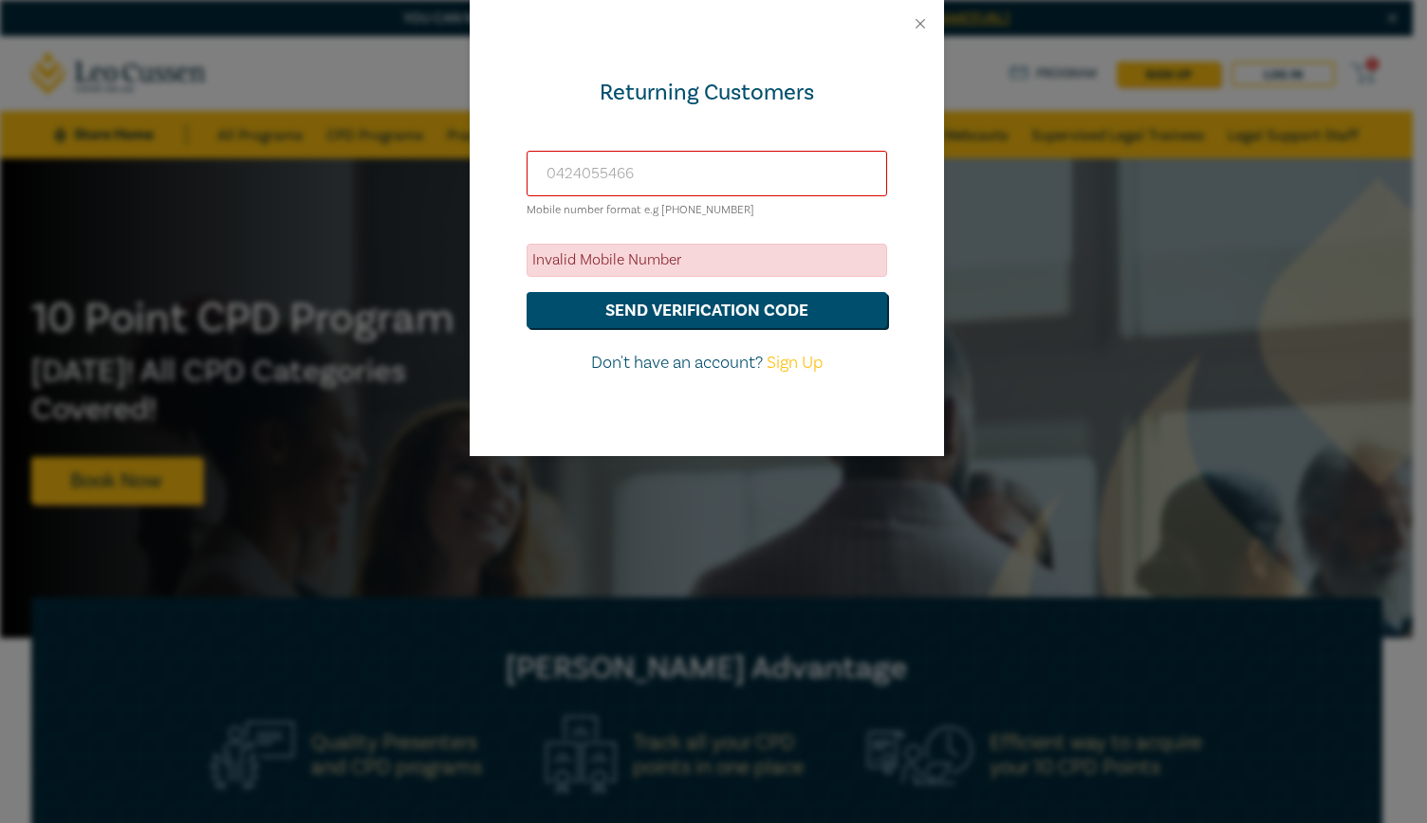
click at [546, 178] on input "0424055466" at bounding box center [706, 174] width 360 height 46
type input "+61 0424055466"
click at [661, 304] on button "send verification code" at bounding box center [706, 310] width 360 height 36
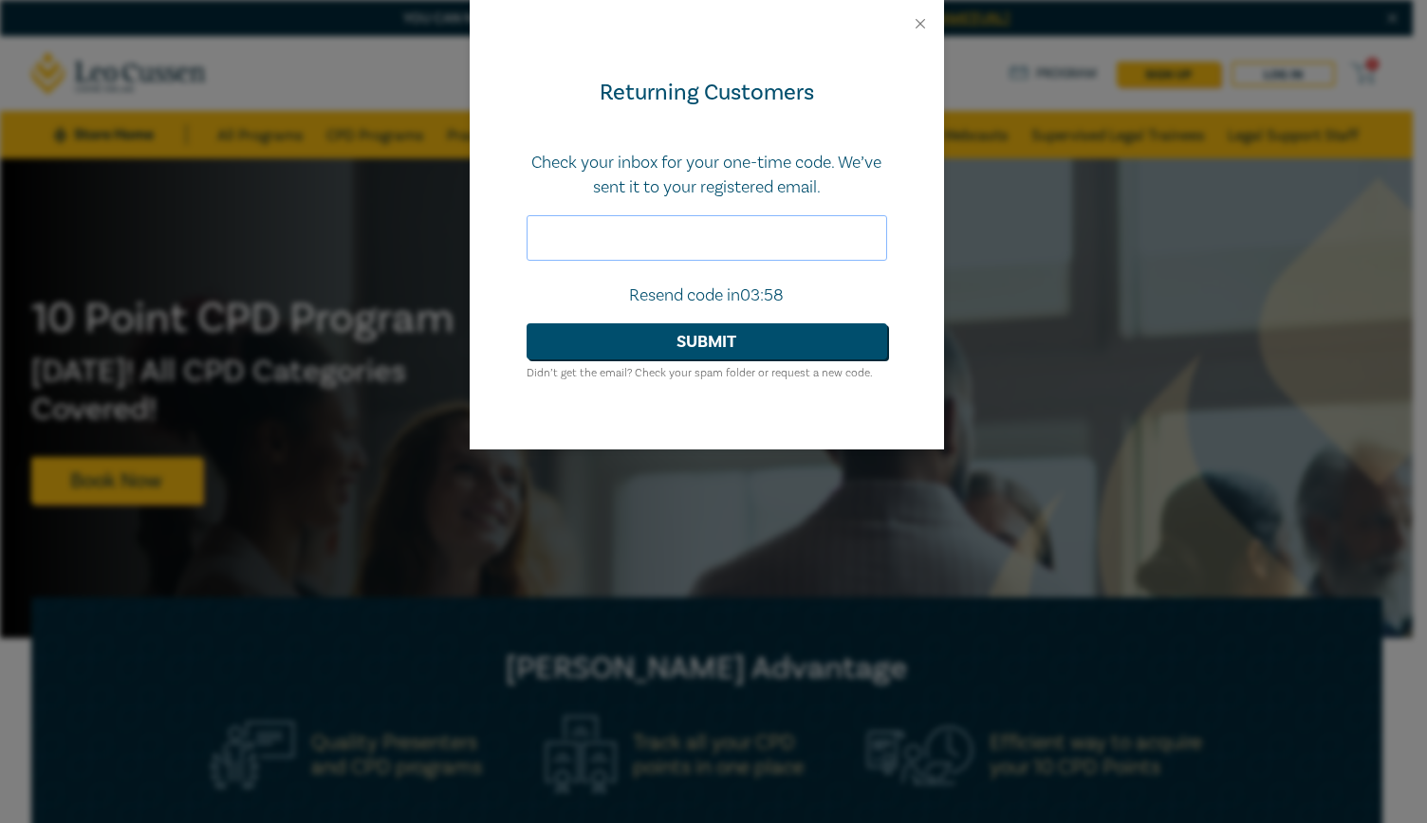
paste input "323933"
type input "323933"
click at [662, 344] on button "Submit" at bounding box center [706, 341] width 360 height 36
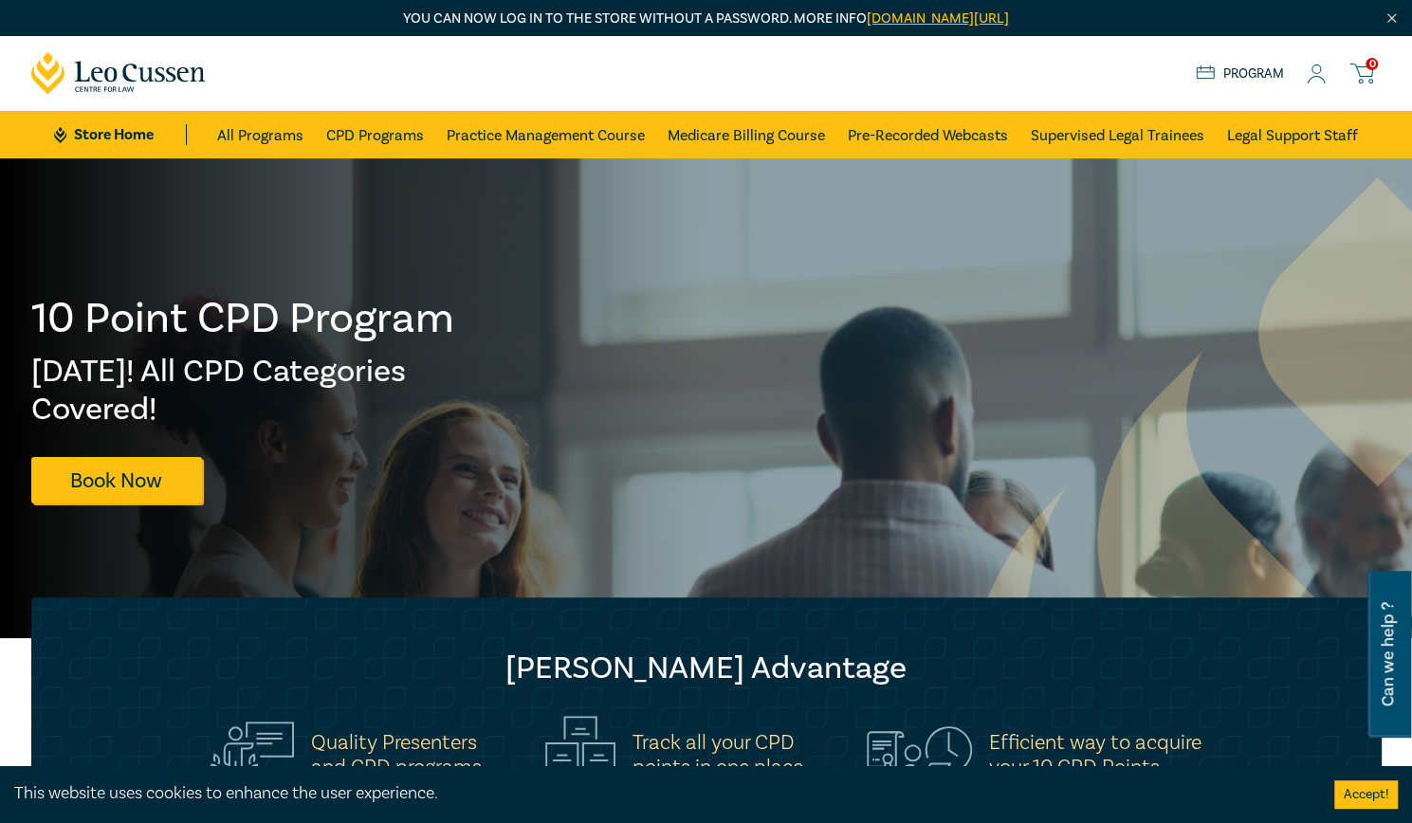
click at [1318, 66] on icon at bounding box center [1316, 74] width 19 height 20
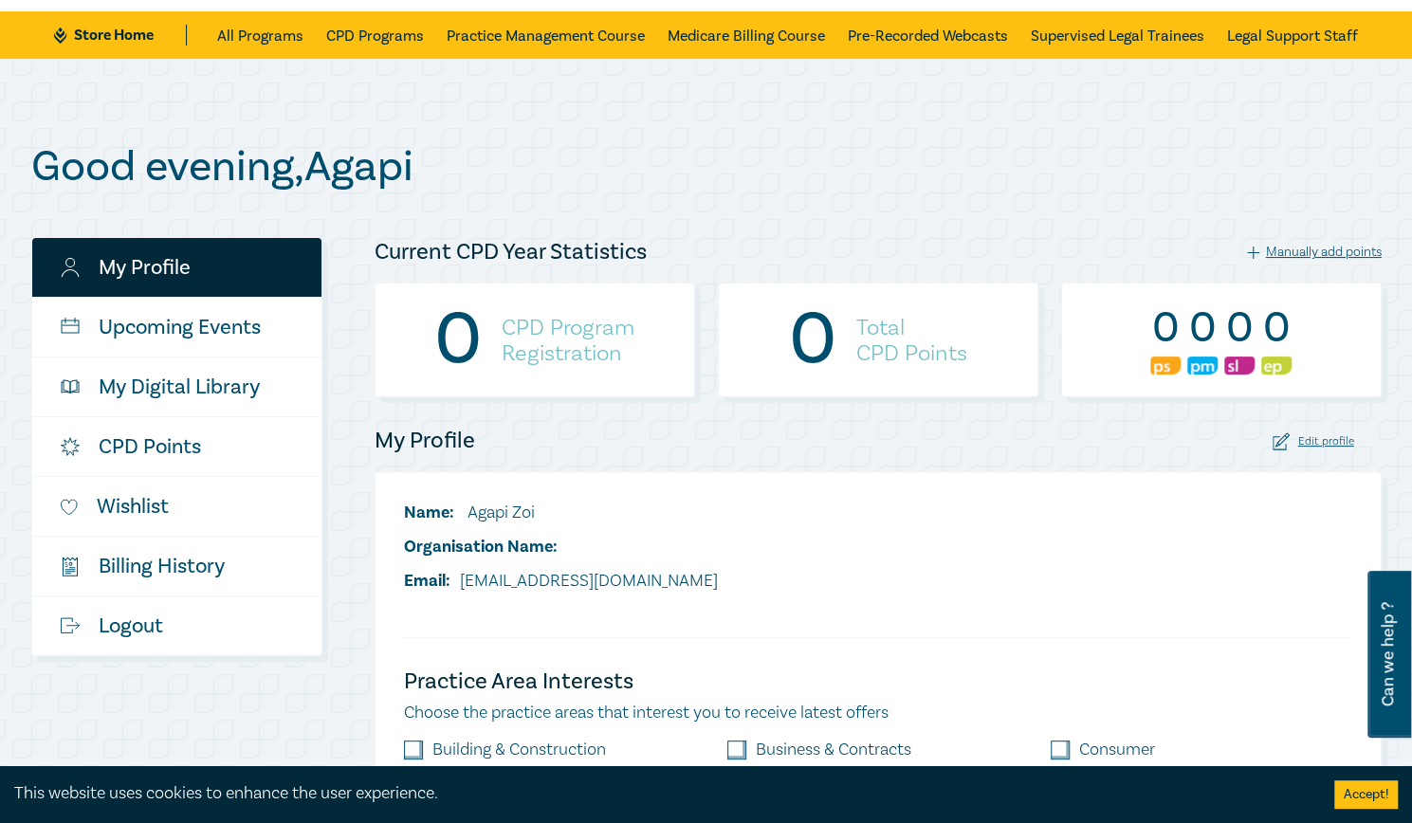
scroll to position [98, 0]
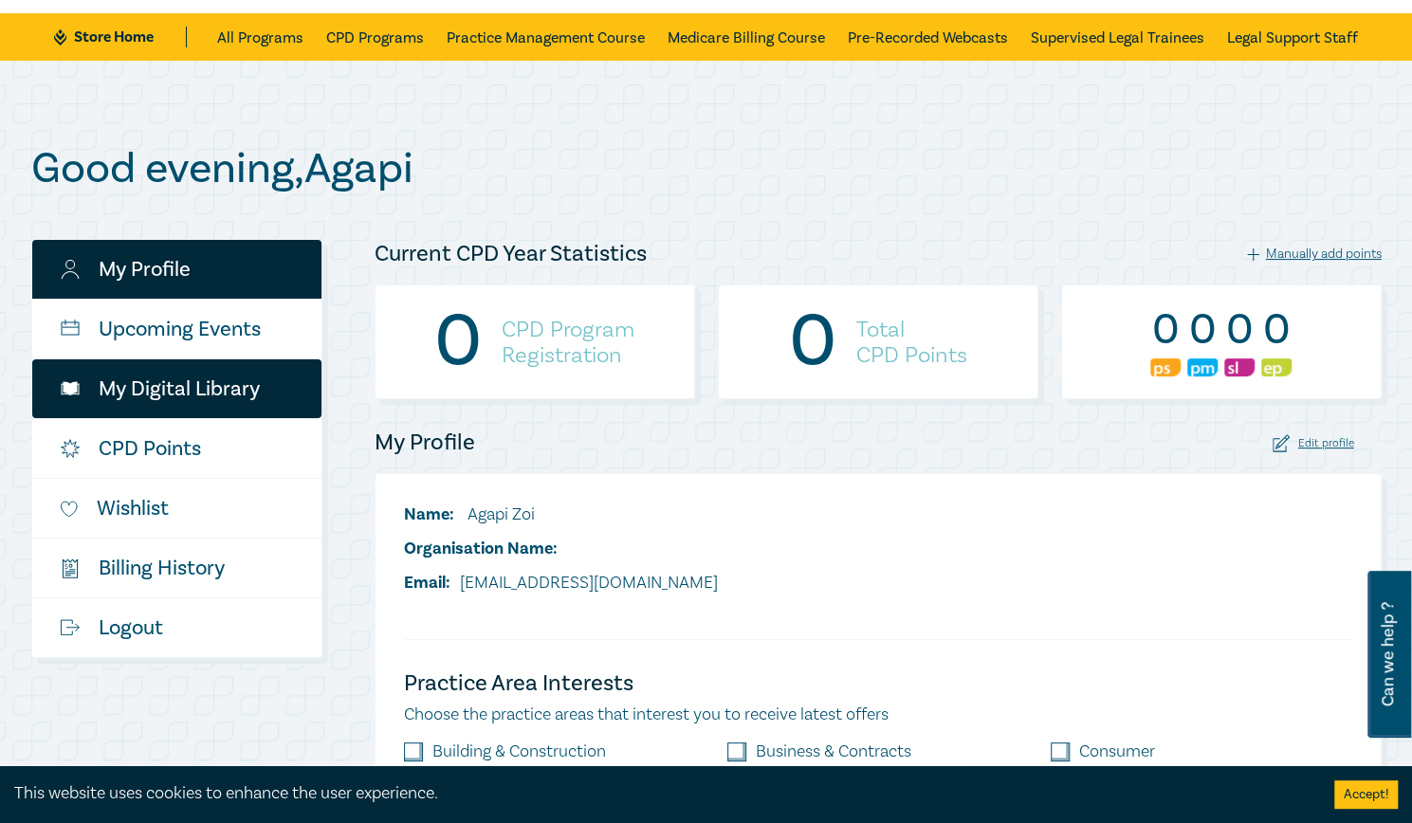
click at [129, 395] on link "My Digital Library" at bounding box center [176, 388] width 289 height 59
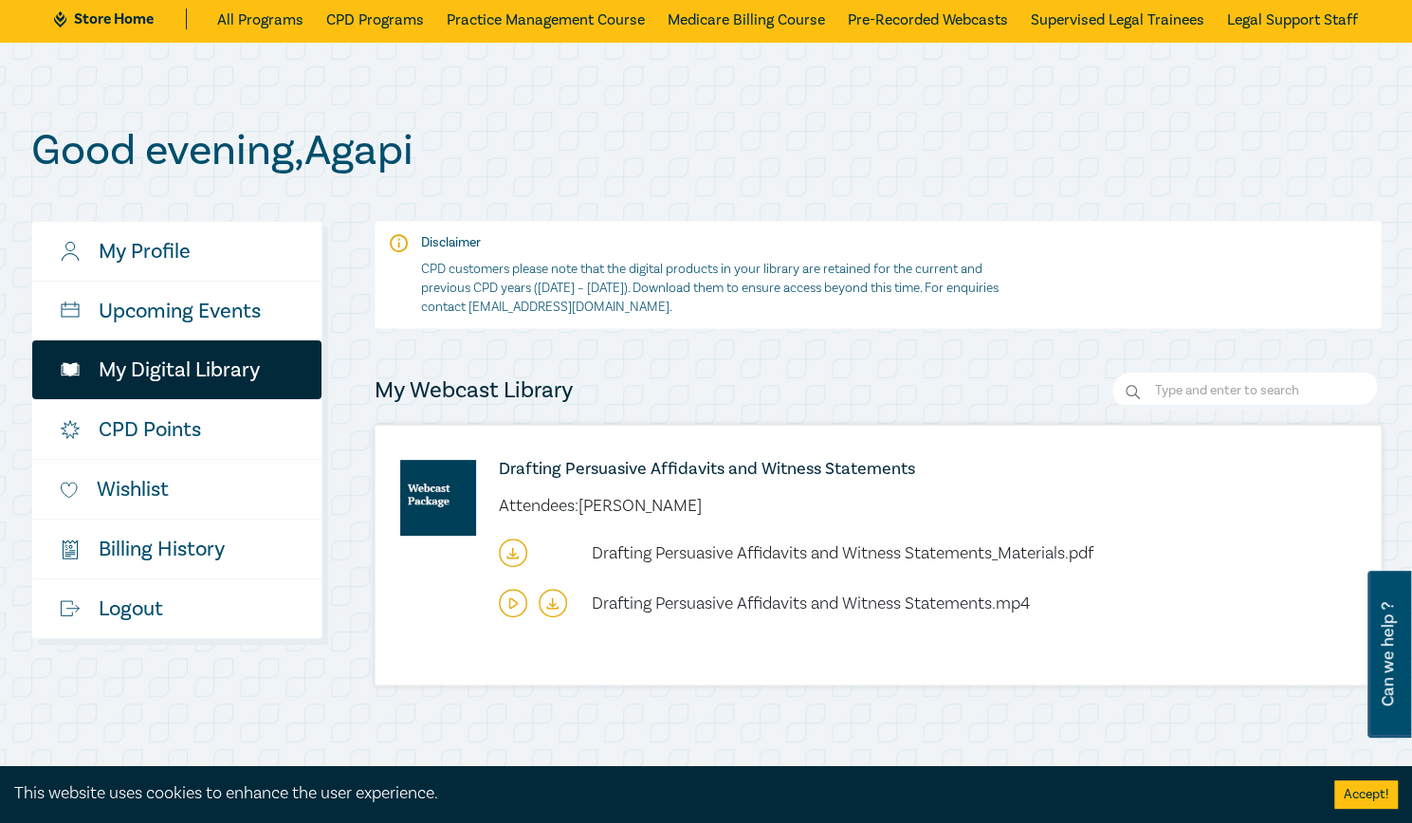
scroll to position [117, 0]
click at [1198, 388] on input "Search" at bounding box center [1247, 390] width 270 height 38
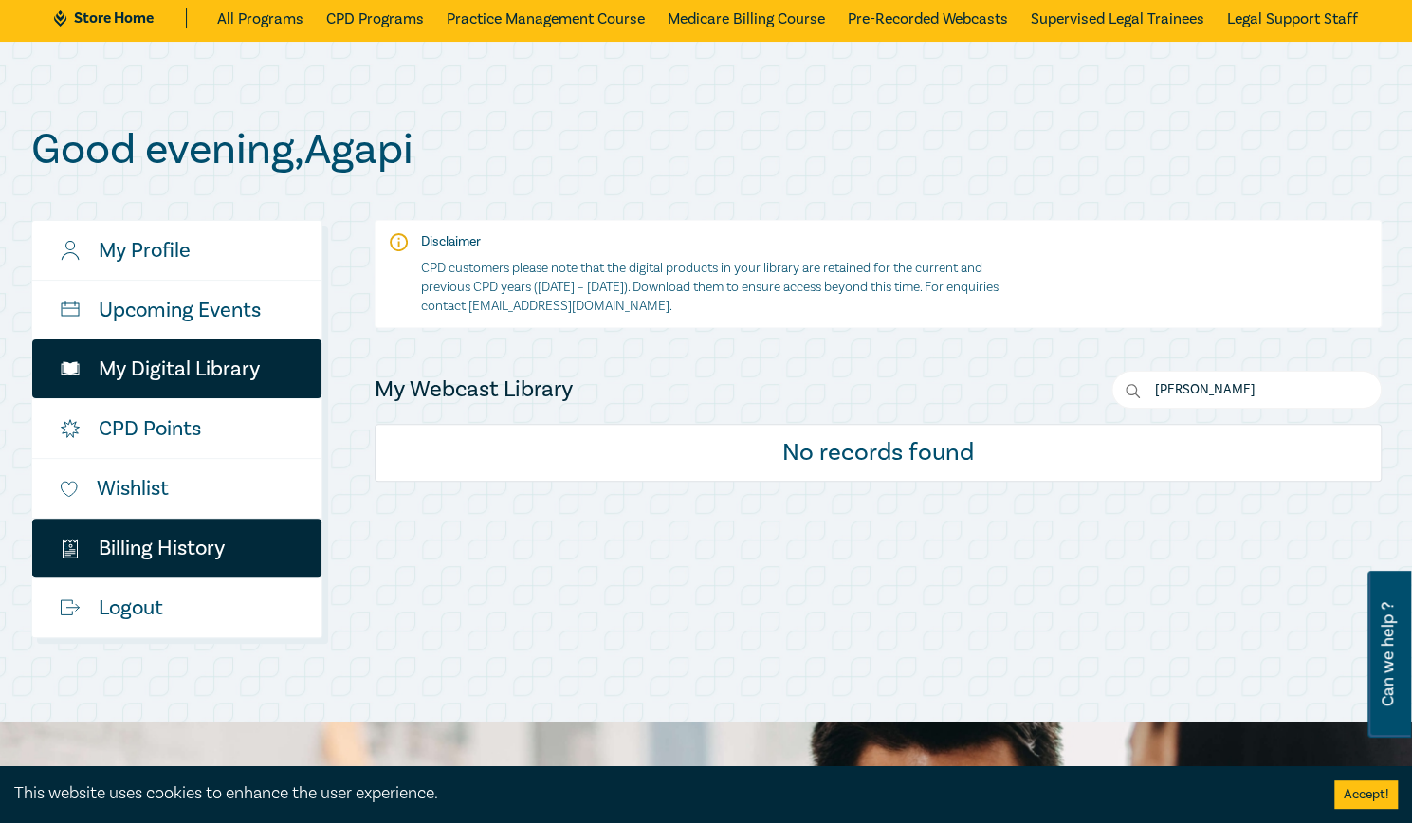
type input "[PERSON_NAME]"
click at [195, 551] on link "$ Billing History" at bounding box center [176, 548] width 289 height 59
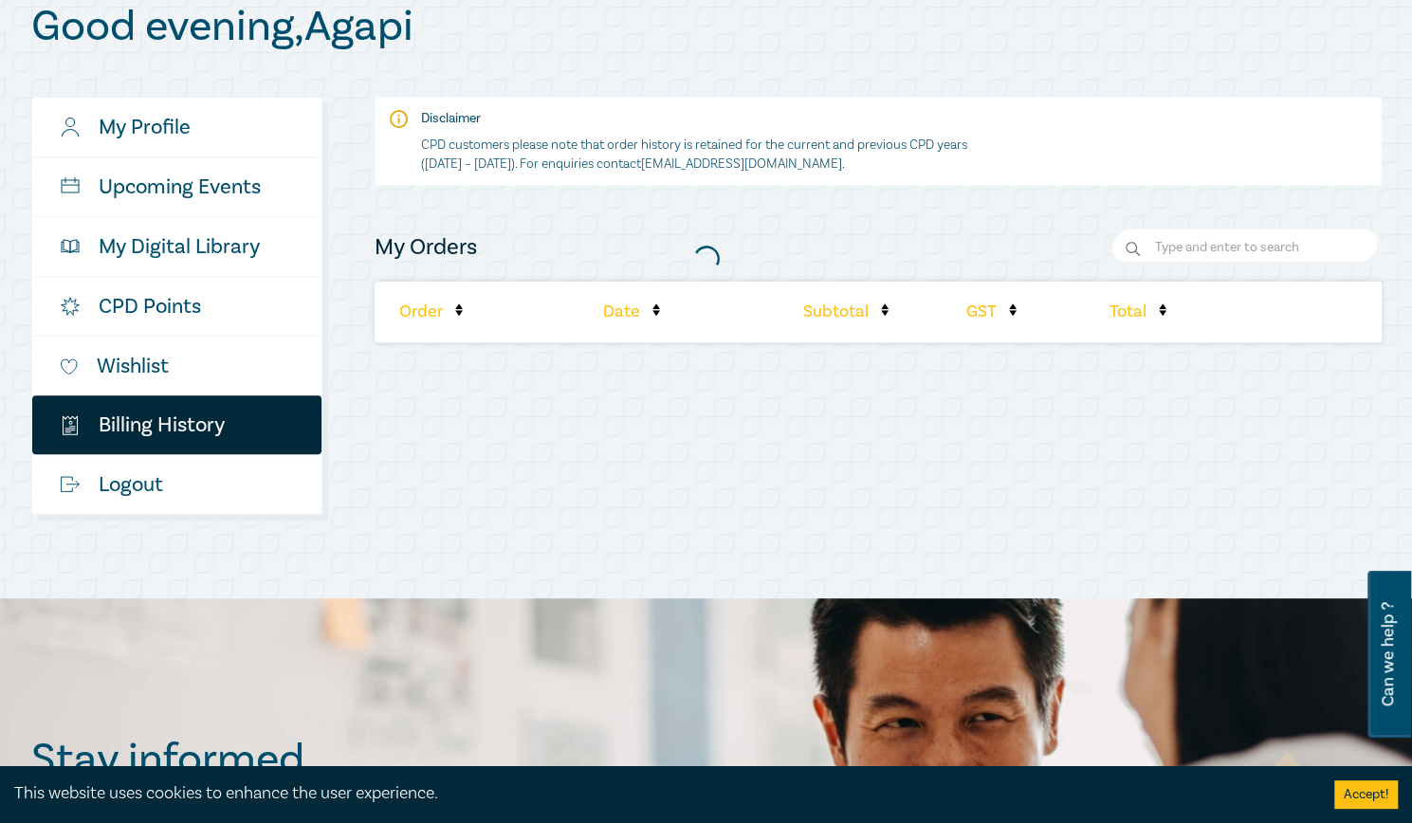
scroll to position [241, 0]
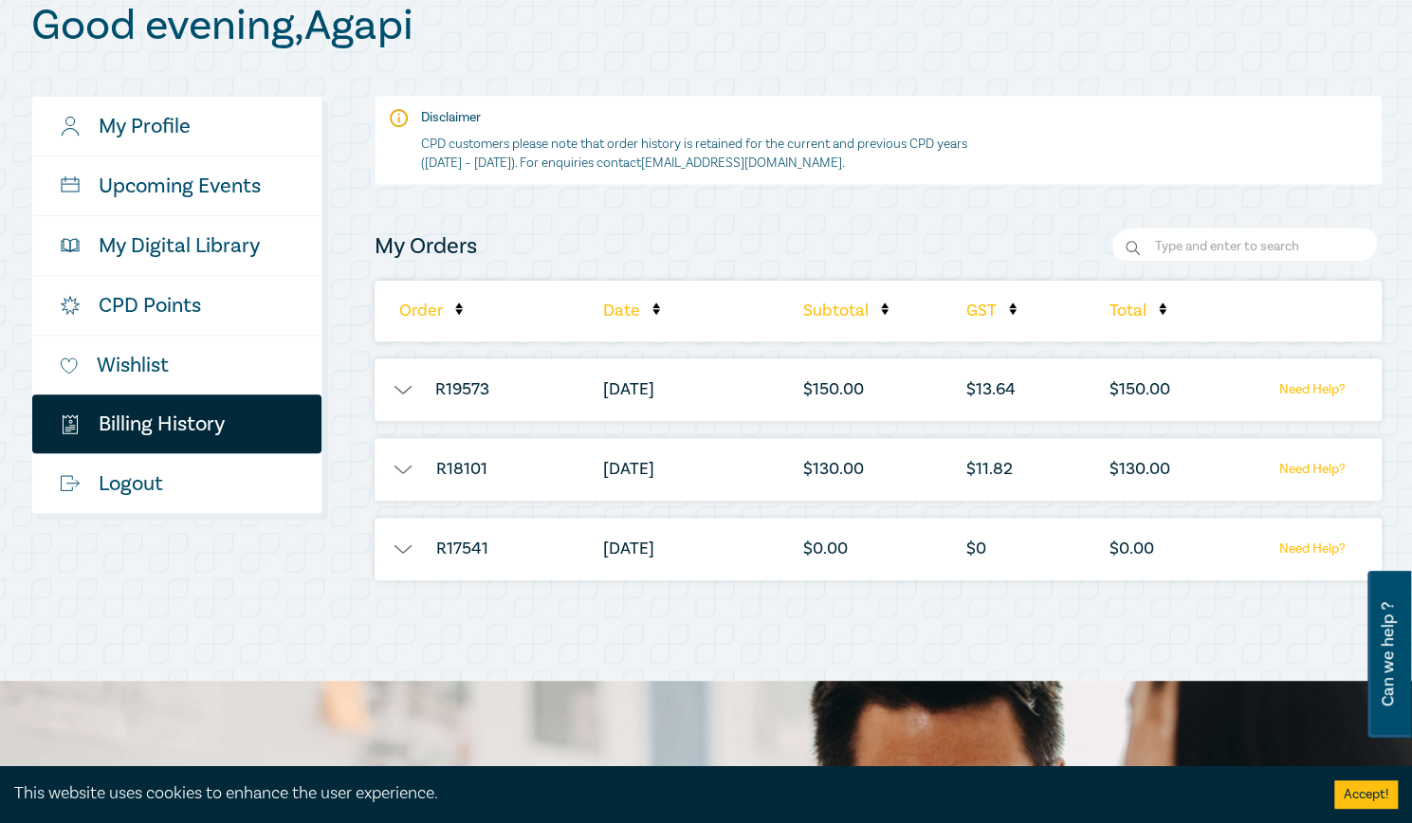
click at [410, 391] on button "button" at bounding box center [403, 389] width 57 height 19
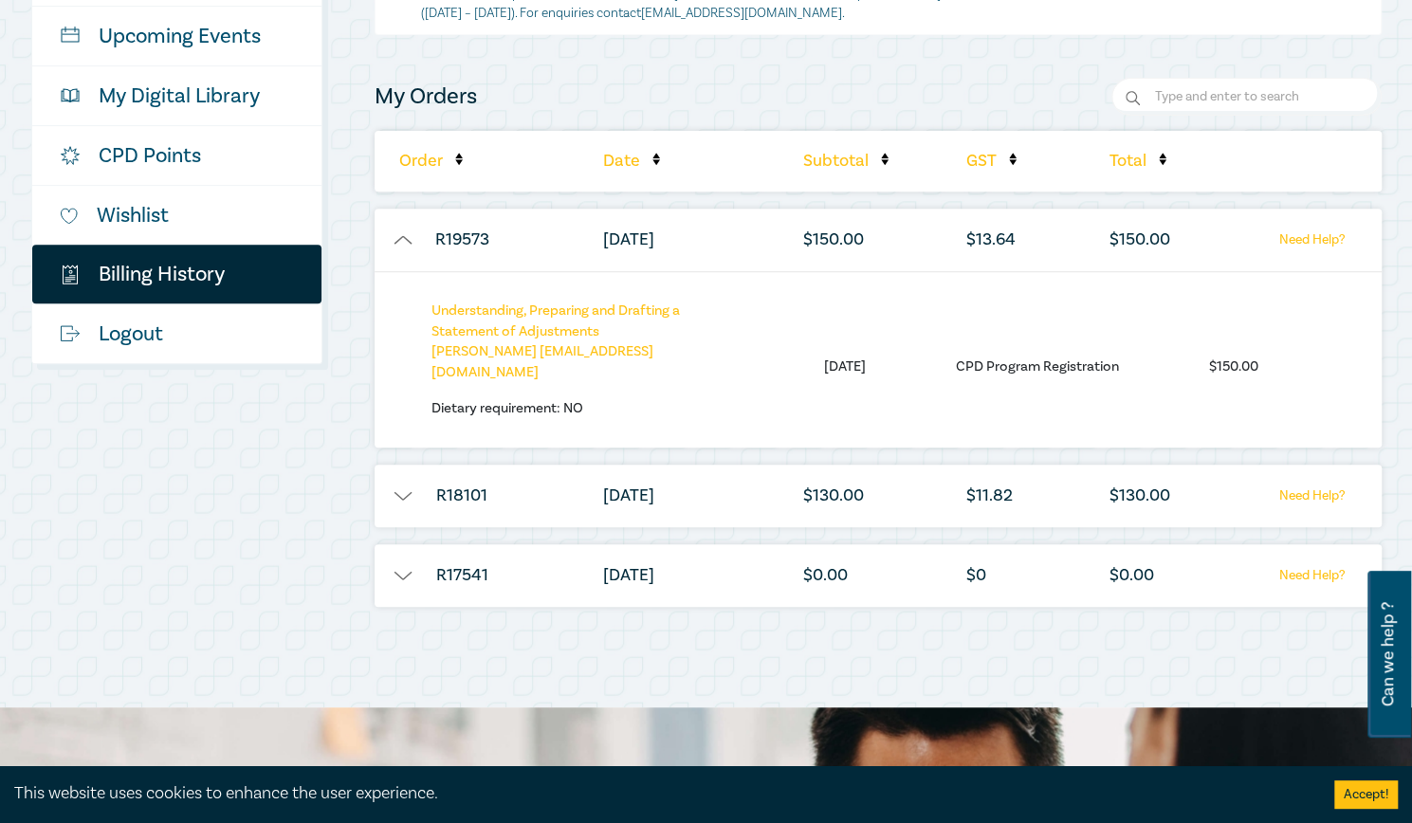
scroll to position [392, 0]
click at [404, 486] on button "button" at bounding box center [403, 495] width 57 height 19
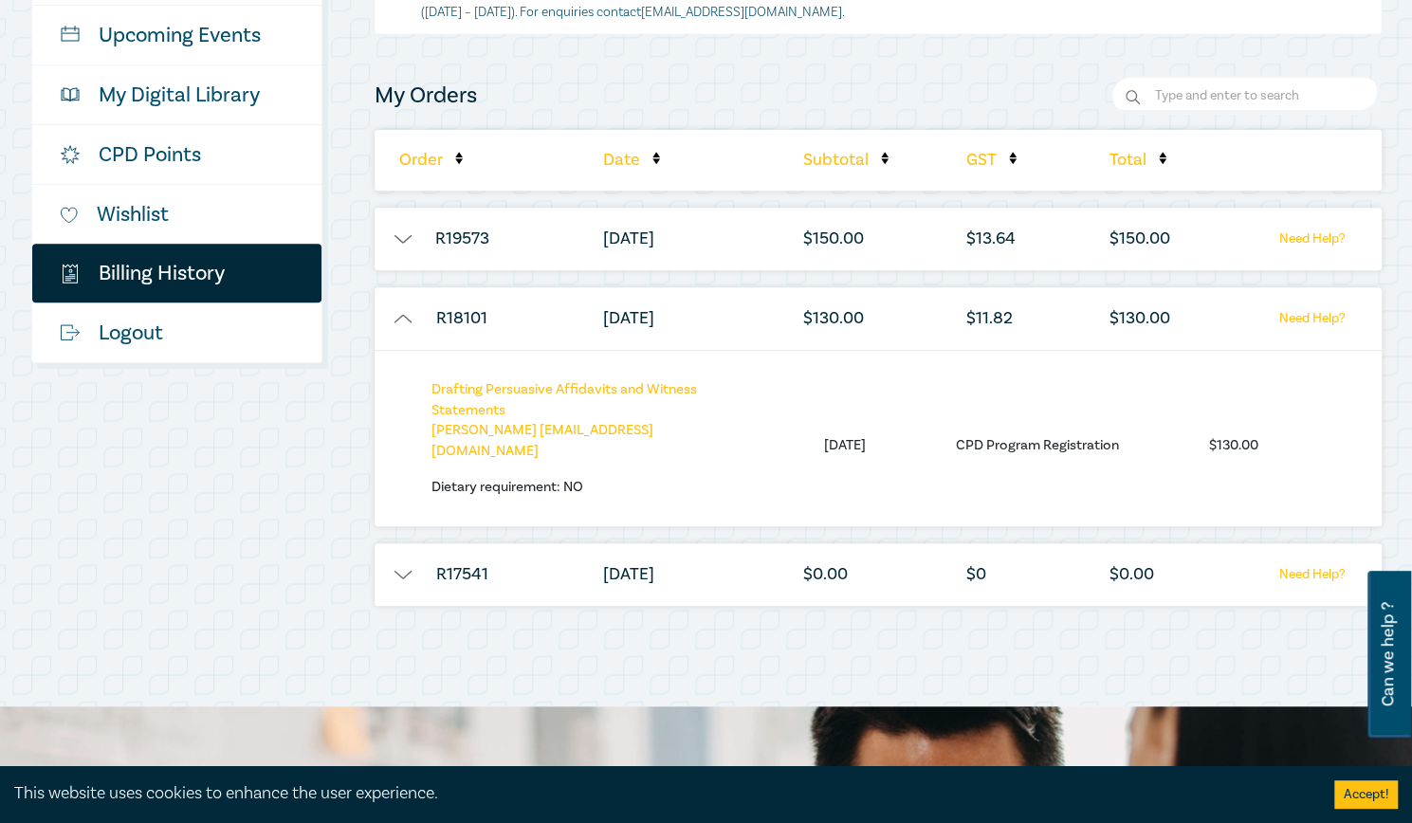
click at [401, 543] on li "R17541" at bounding box center [462, 574] width 175 height 63
click at [426, 565] on button "button" at bounding box center [403, 574] width 57 height 19
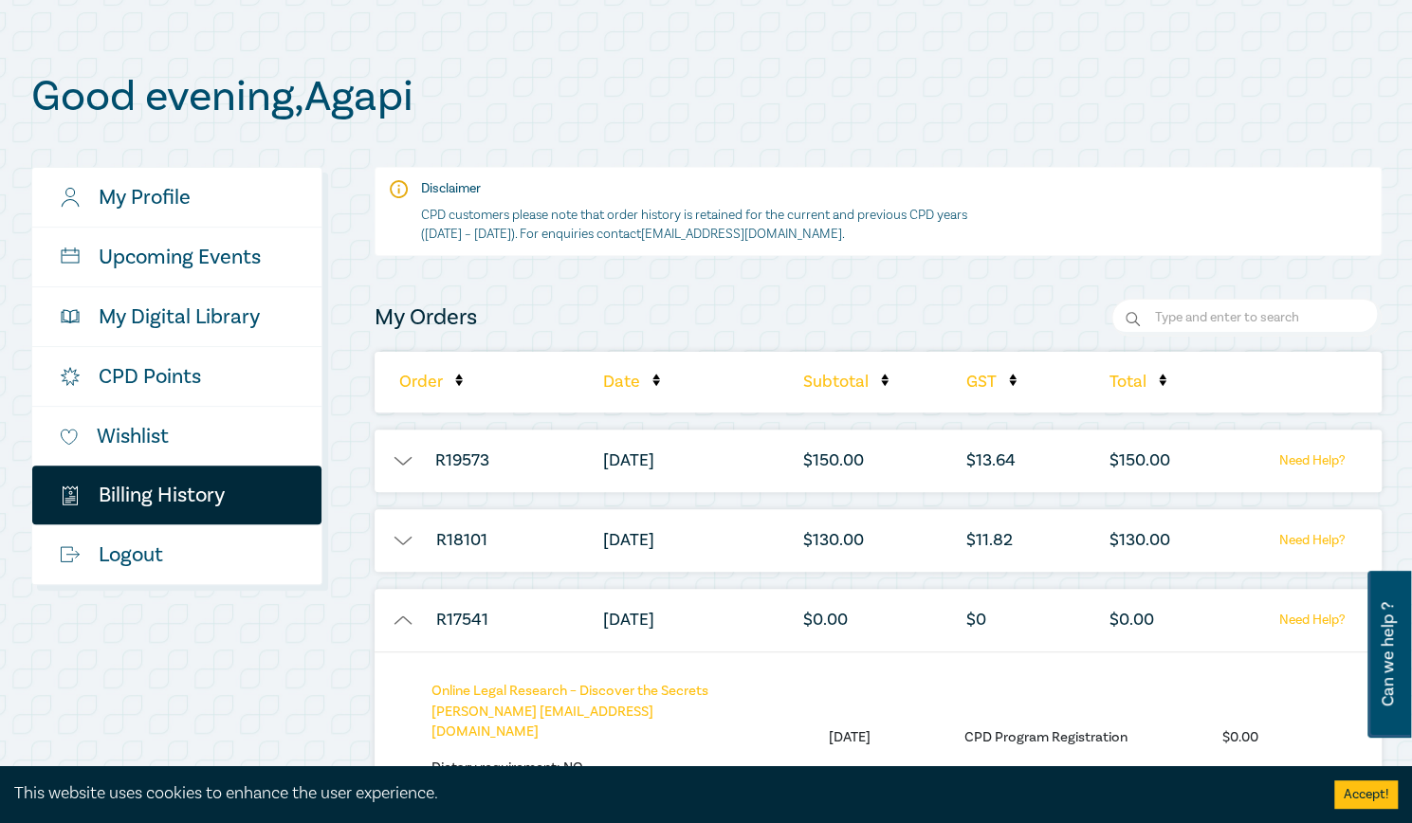
scroll to position [153, 0]
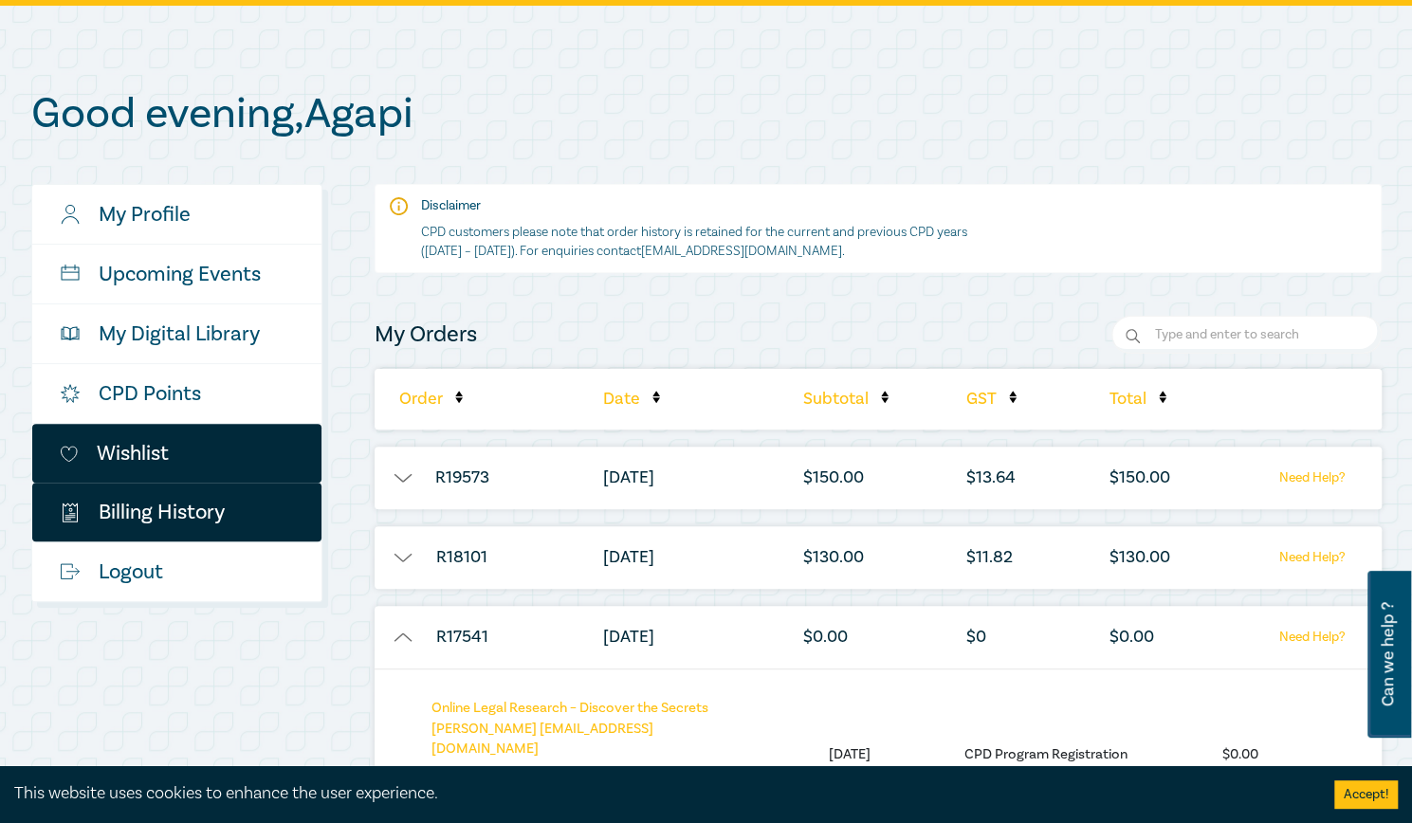
click at [184, 447] on link "Wishlist" at bounding box center [176, 453] width 289 height 59
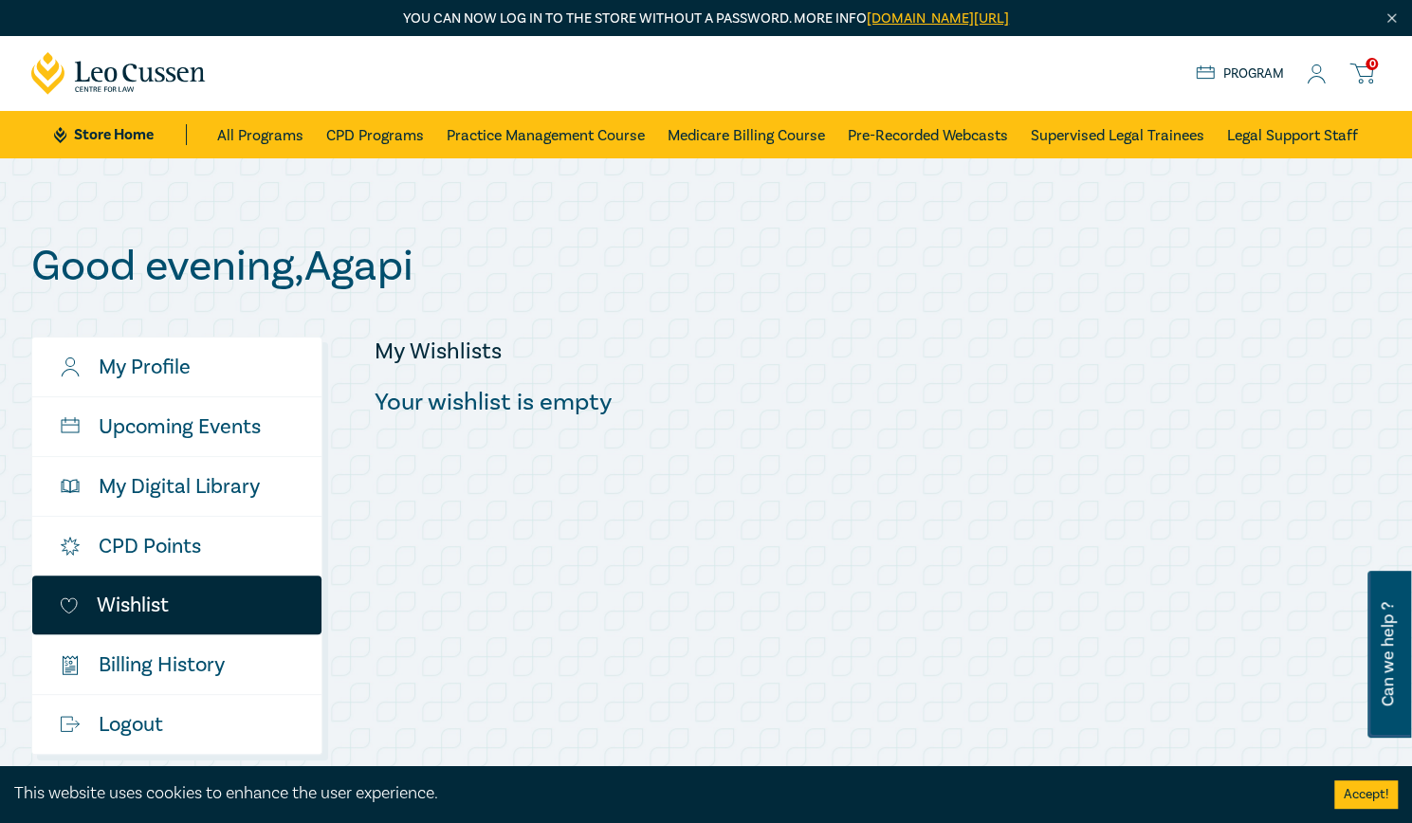
click at [184, 447] on link "Upcoming Events" at bounding box center [176, 426] width 289 height 59
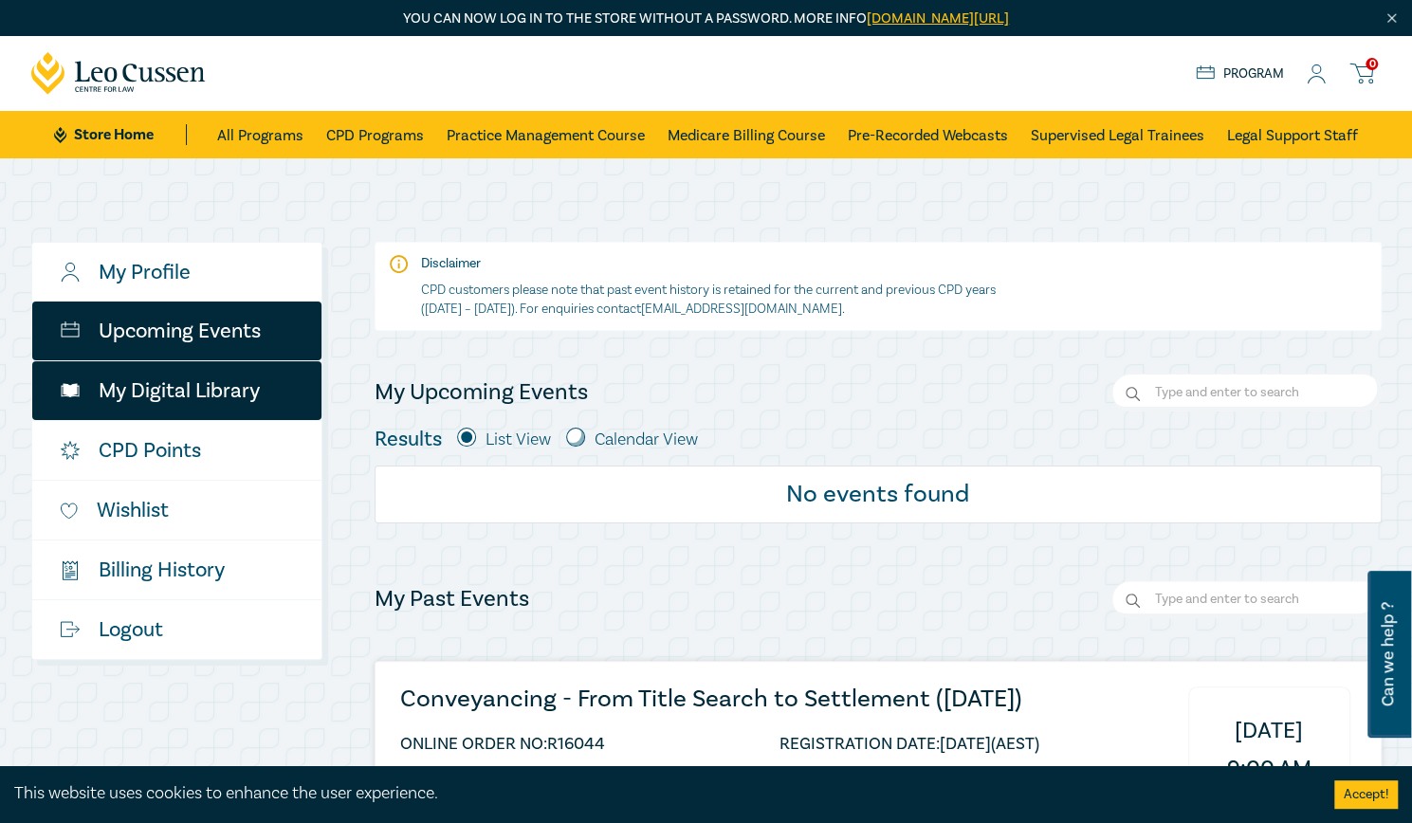
click at [198, 396] on link "My Digital Library" at bounding box center [176, 390] width 289 height 59
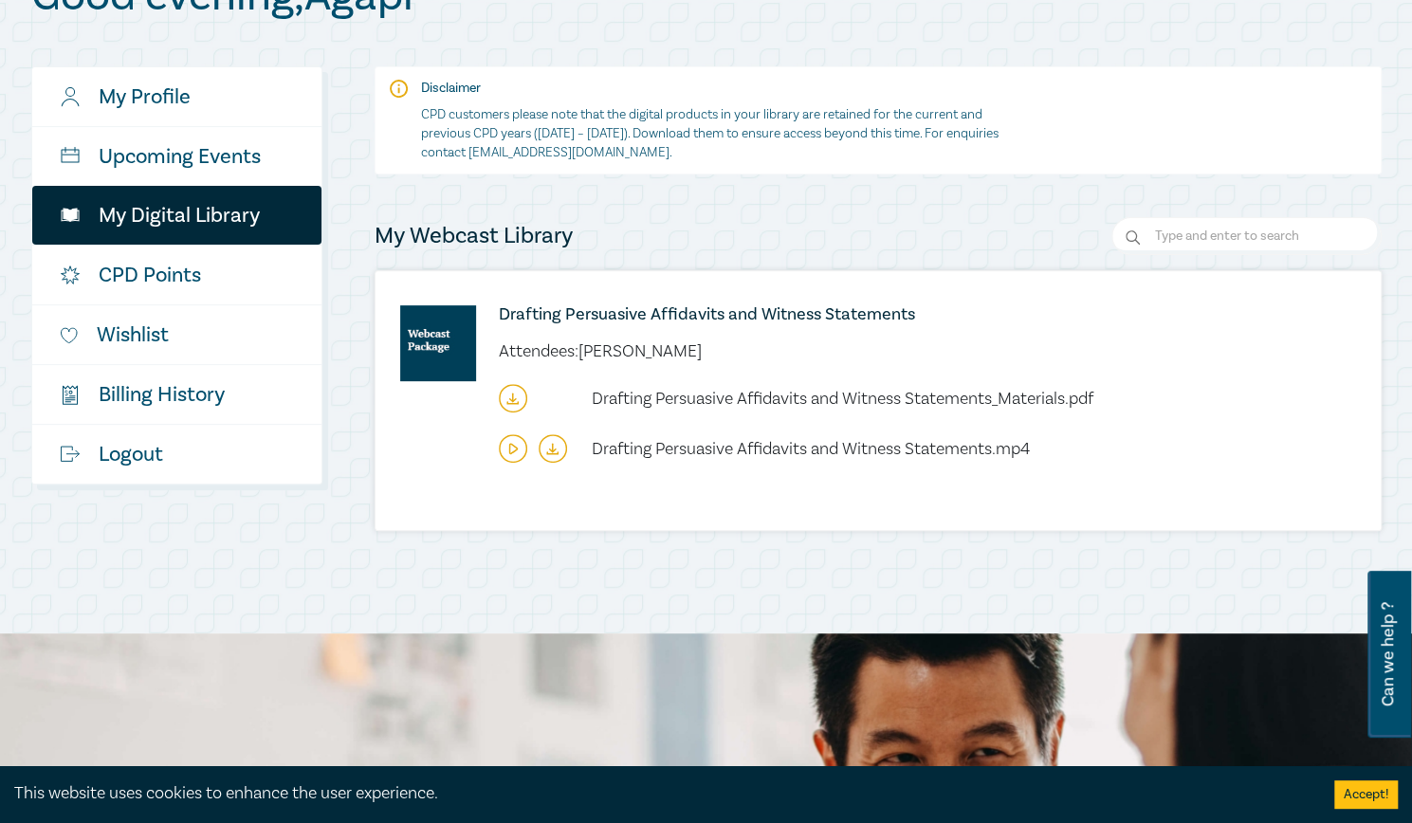
scroll to position [271, 0]
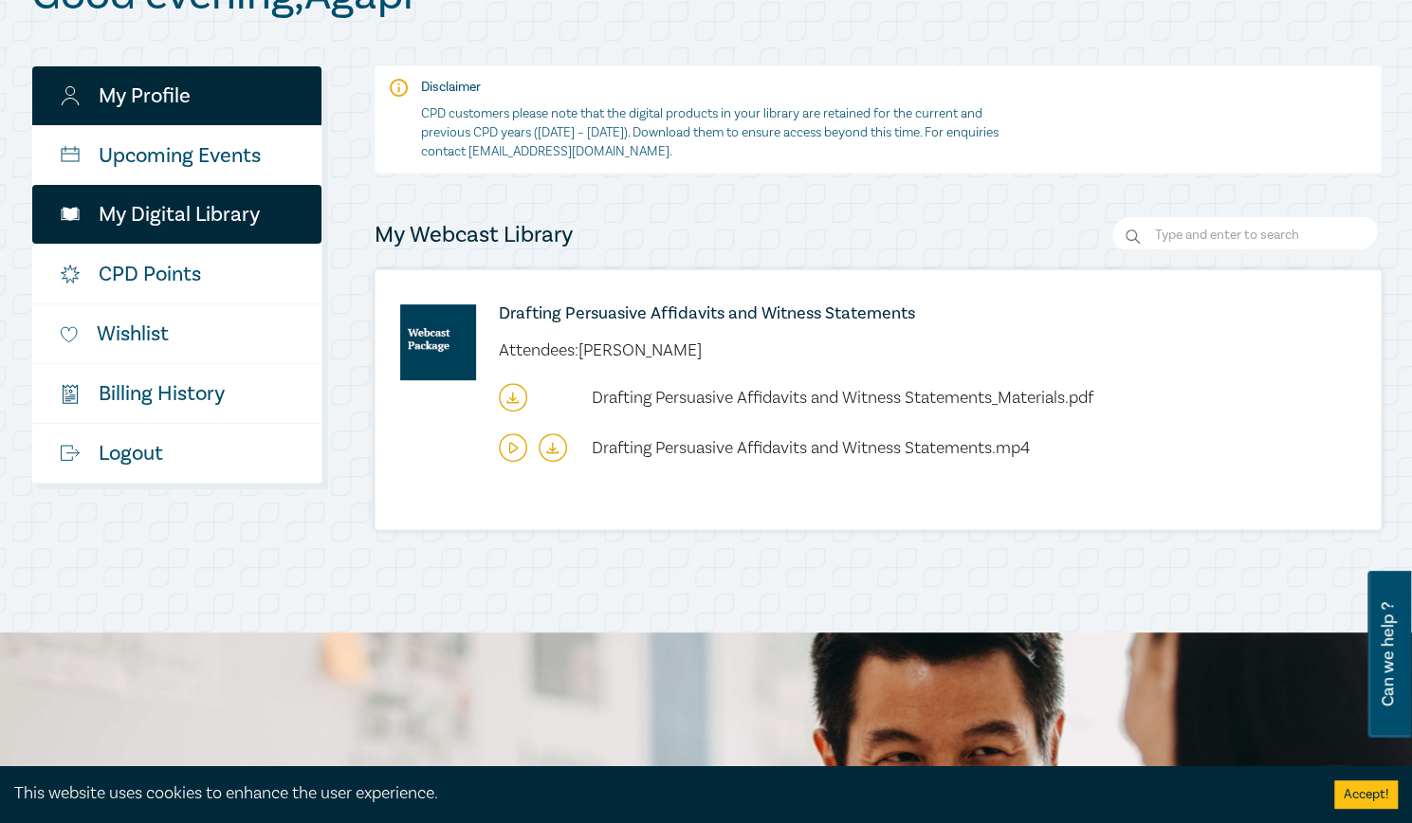
click at [219, 83] on link "My Profile" at bounding box center [176, 95] width 289 height 59
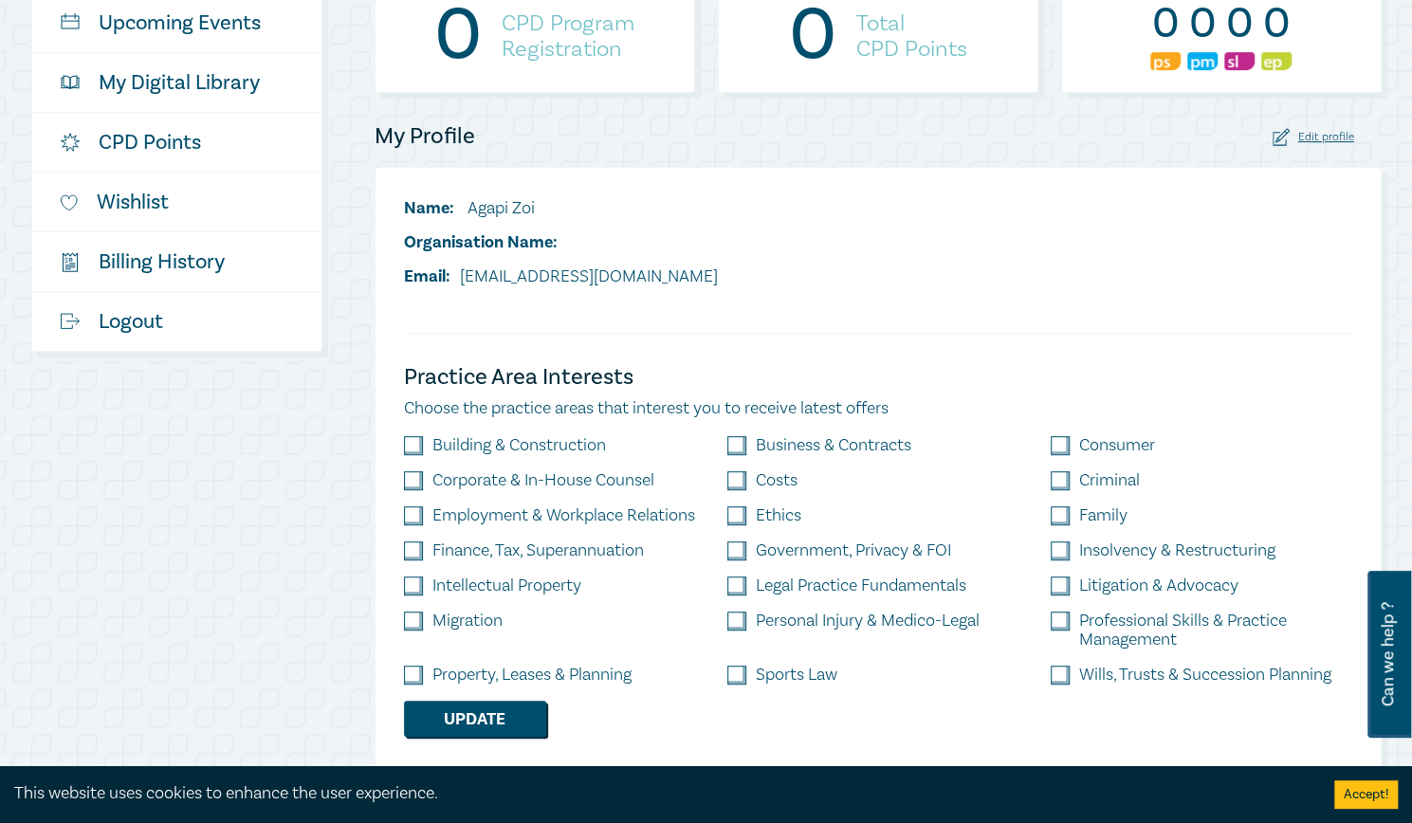
scroll to position [617, 0]
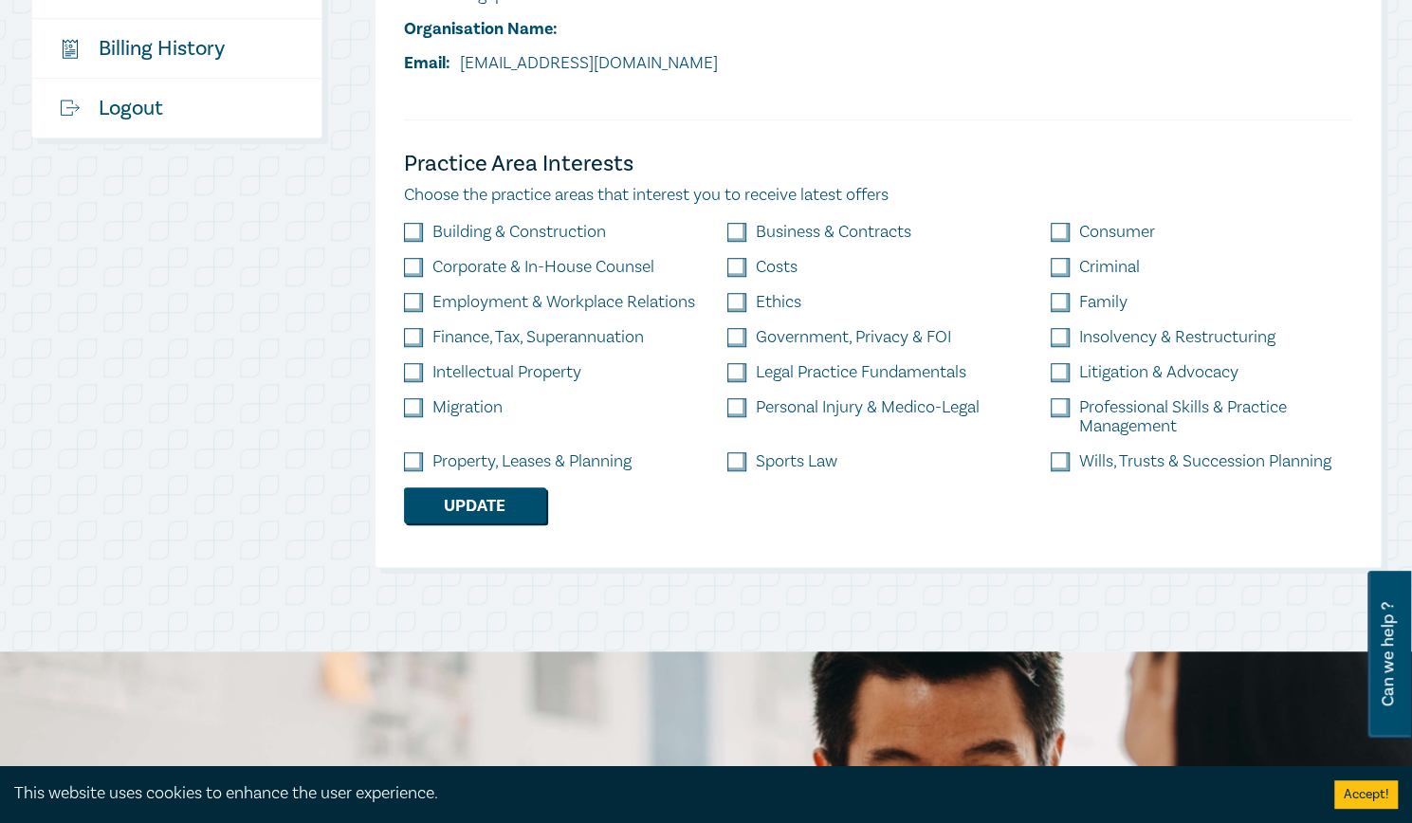
click at [441, 403] on label "Migration" at bounding box center [468, 407] width 70 height 19
click at [412, 412] on input "checkbox" at bounding box center [413, 407] width 19 height 19
checkbox input "true"
click at [420, 464] on input "checkbox" at bounding box center [413, 461] width 19 height 19
checkbox input "true"
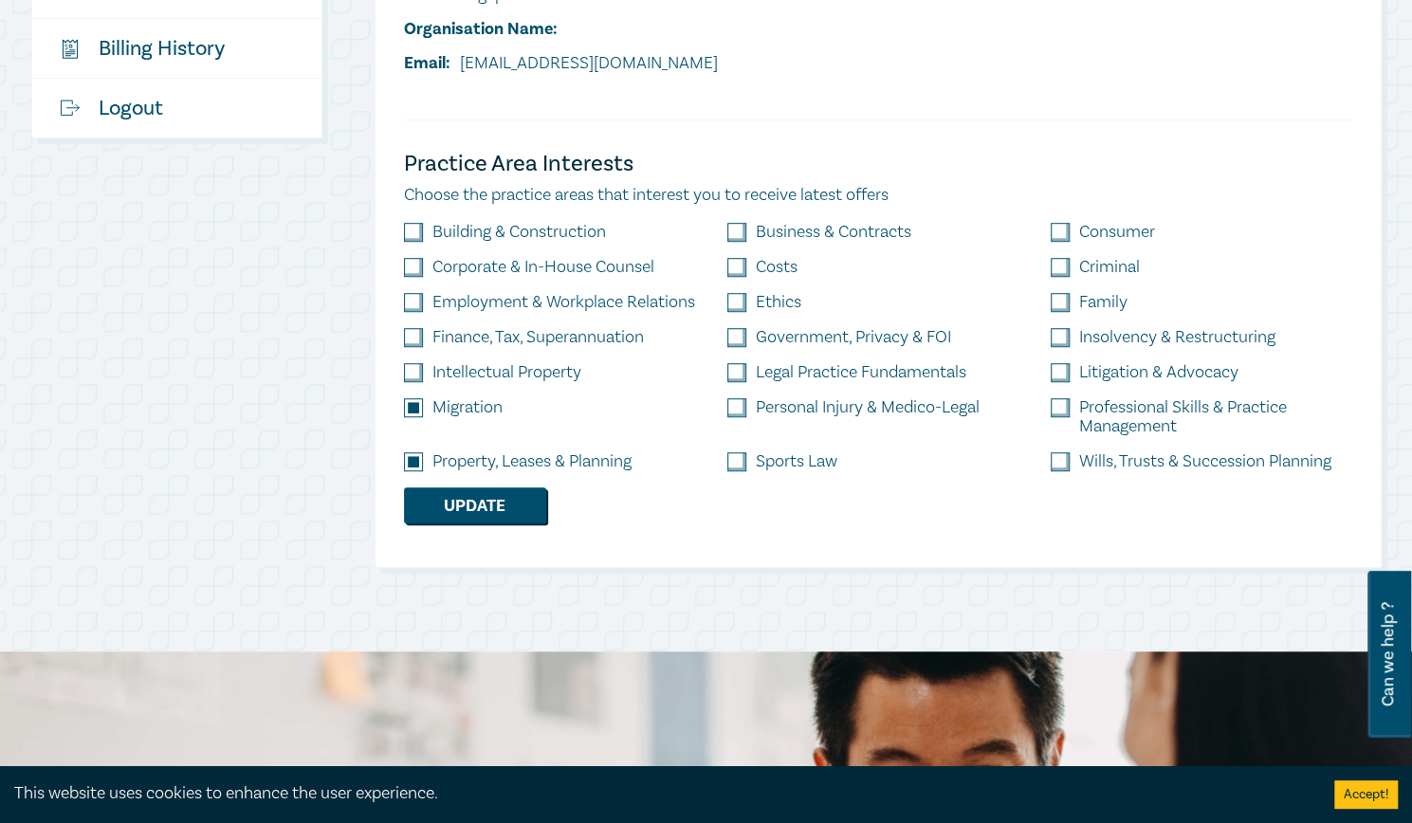
click at [740, 232] on input "checkbox" at bounding box center [737, 232] width 19 height 19
checkbox input "true"
click at [740, 268] on input "checkbox" at bounding box center [737, 267] width 19 height 19
checkbox input "true"
click at [737, 308] on input "checkbox" at bounding box center [737, 302] width 19 height 19
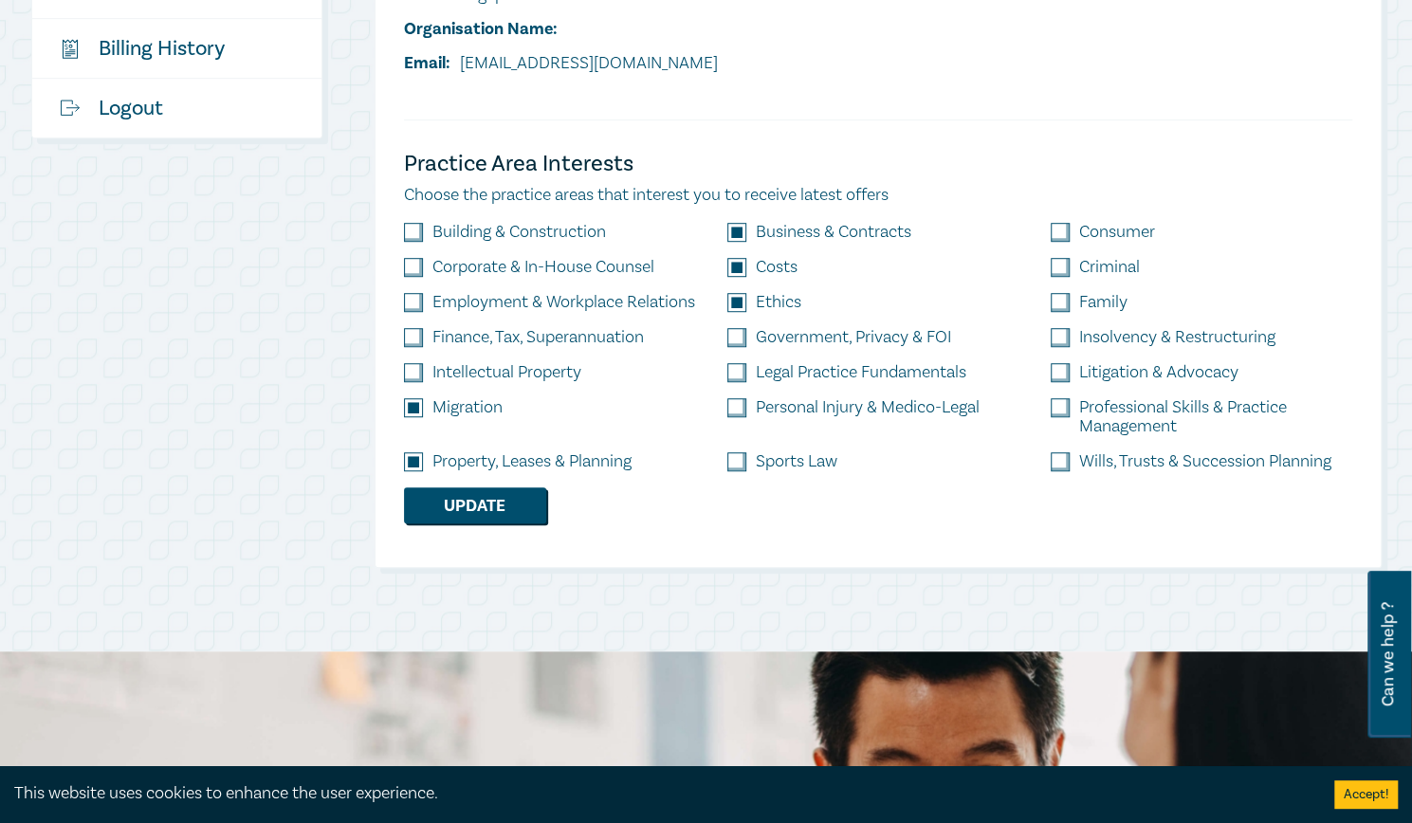
checkbox input "true"
click at [775, 373] on label "Legal Practice Fundamentals" at bounding box center [861, 372] width 211 height 19
click at [744, 368] on input "checkbox" at bounding box center [737, 372] width 19 height 19
checkbox input "true"
click at [1061, 227] on input "checkbox" at bounding box center [1060, 232] width 19 height 19
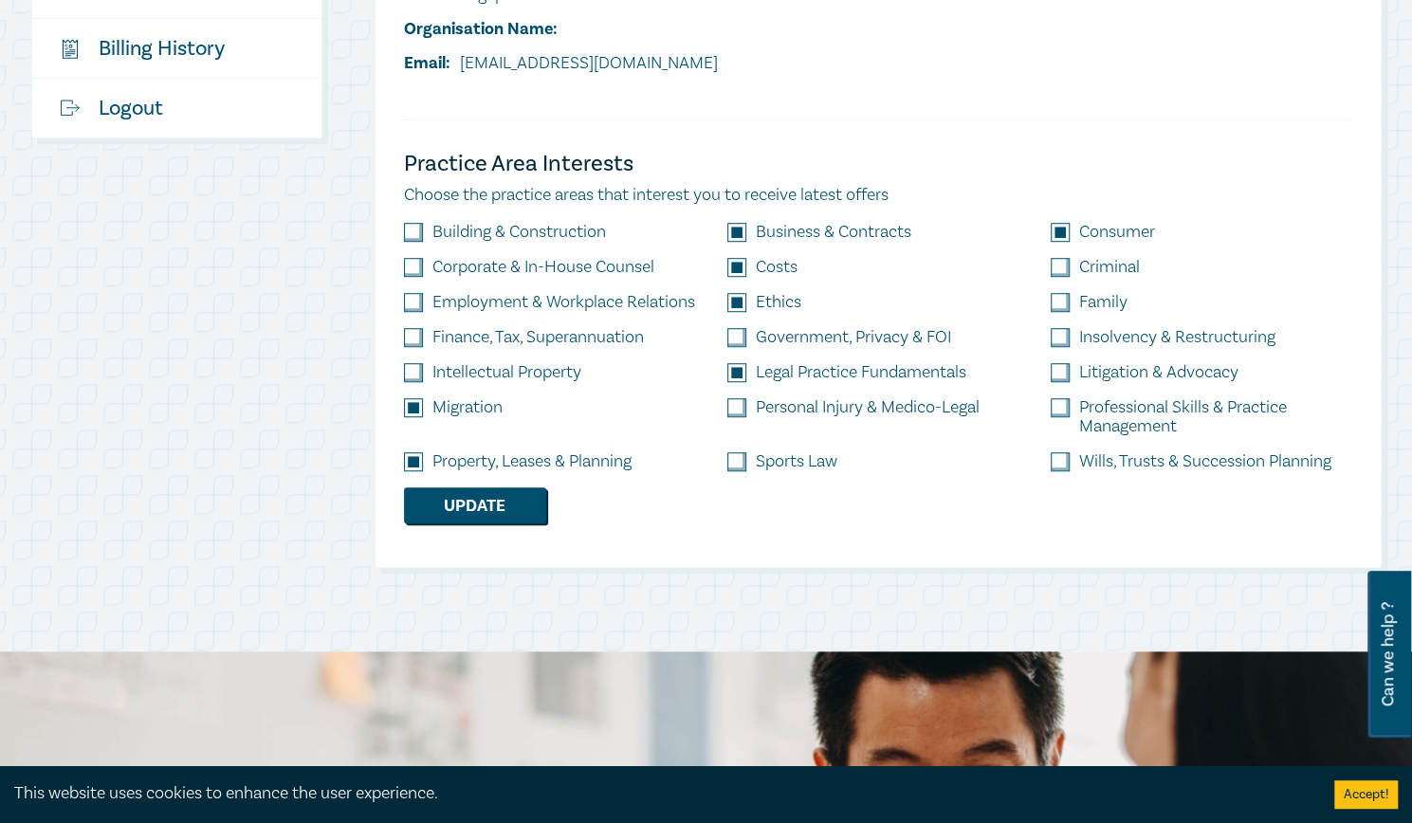
checkbox input "true"
click at [1059, 291] on div "Criminal" at bounding box center [1201, 275] width 323 height 35
click at [1067, 300] on input "checkbox" at bounding box center [1060, 302] width 19 height 19
checkbox input "true"
click at [1066, 470] on input "checkbox" at bounding box center [1060, 461] width 19 height 19
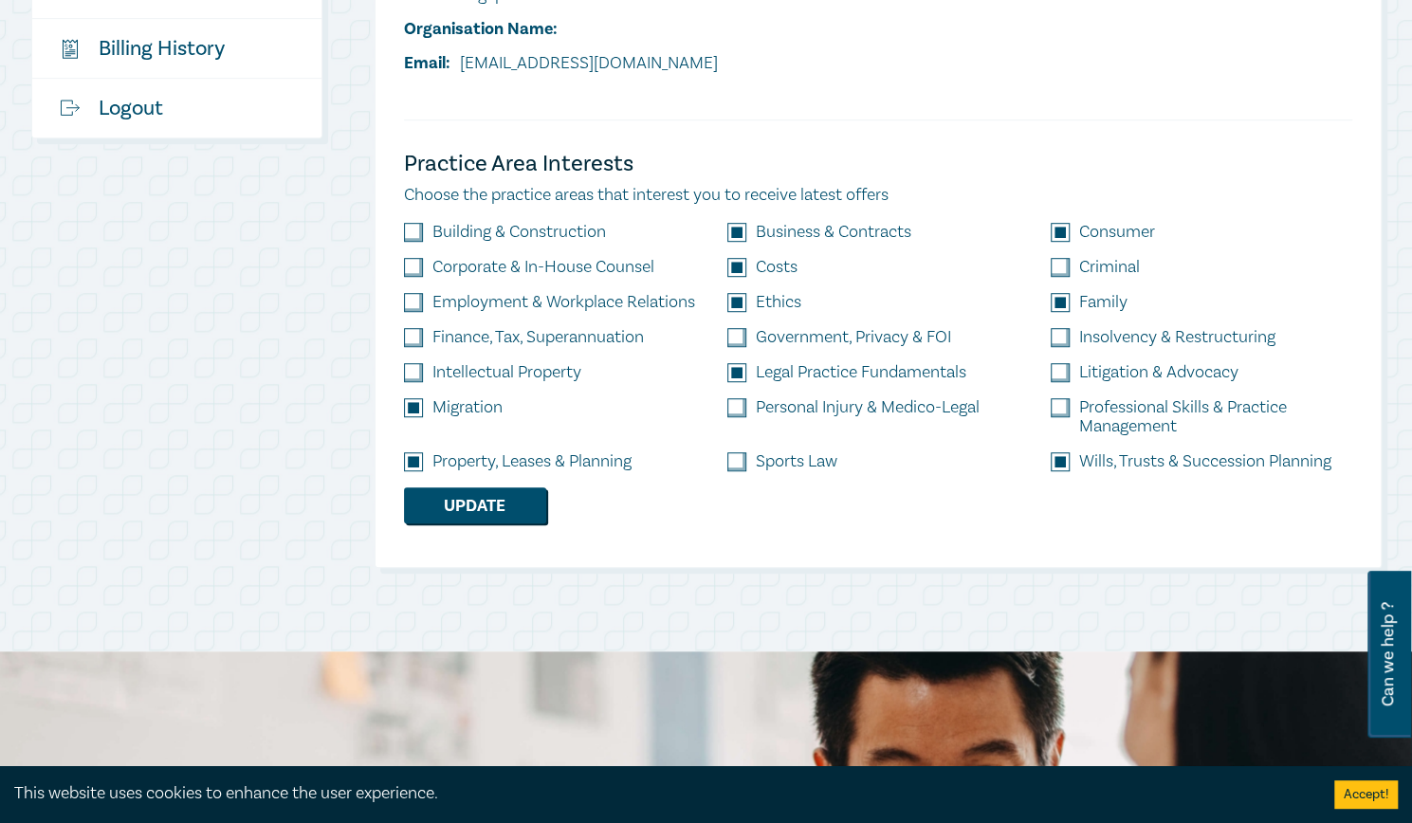
checkbox input "true"
click at [1060, 373] on input "checkbox" at bounding box center [1060, 372] width 19 height 19
checkbox input "true"
click at [509, 505] on button "Update" at bounding box center [475, 506] width 142 height 36
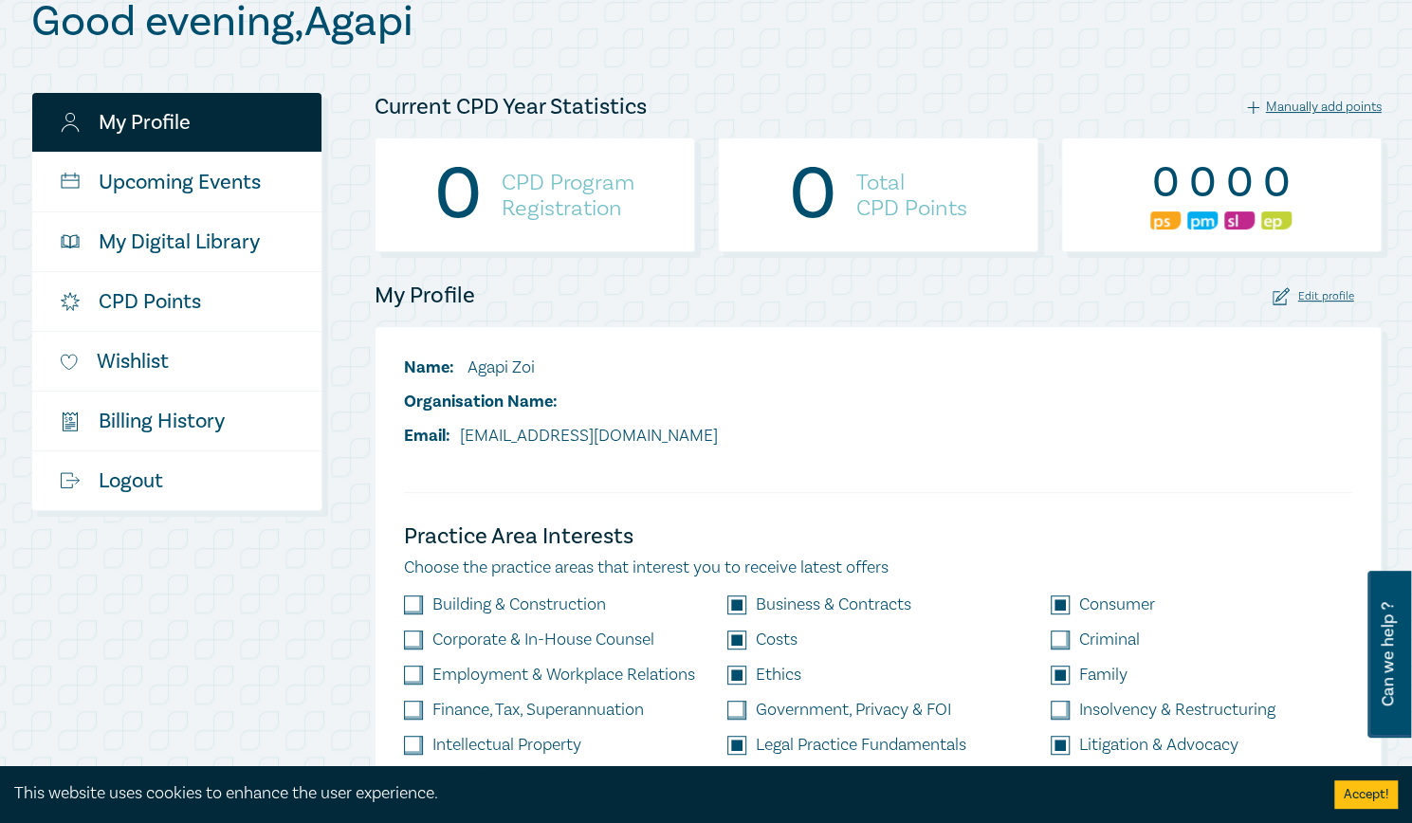
scroll to position [0, 0]
